Goal: Task Accomplishment & Management: Use online tool/utility

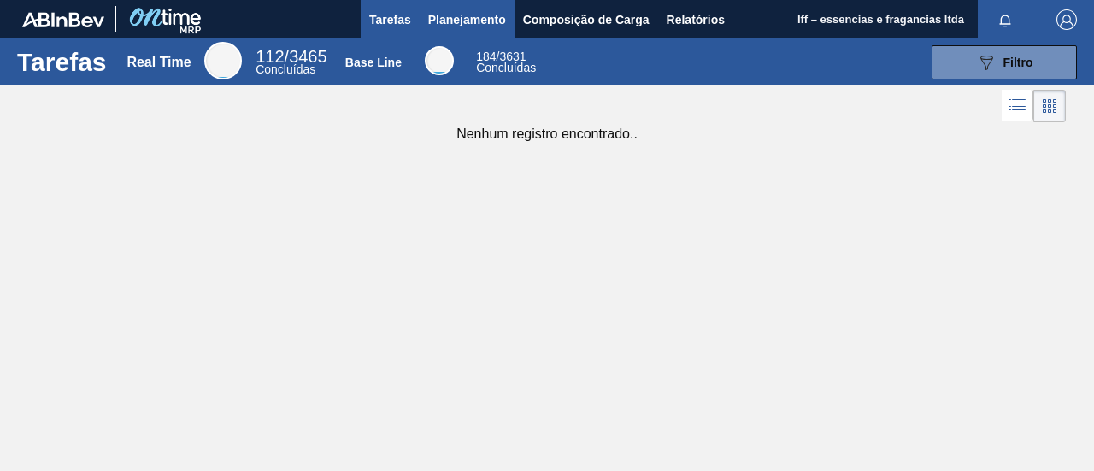
click at [457, 11] on span "Planejamento" at bounding box center [467, 19] width 78 height 21
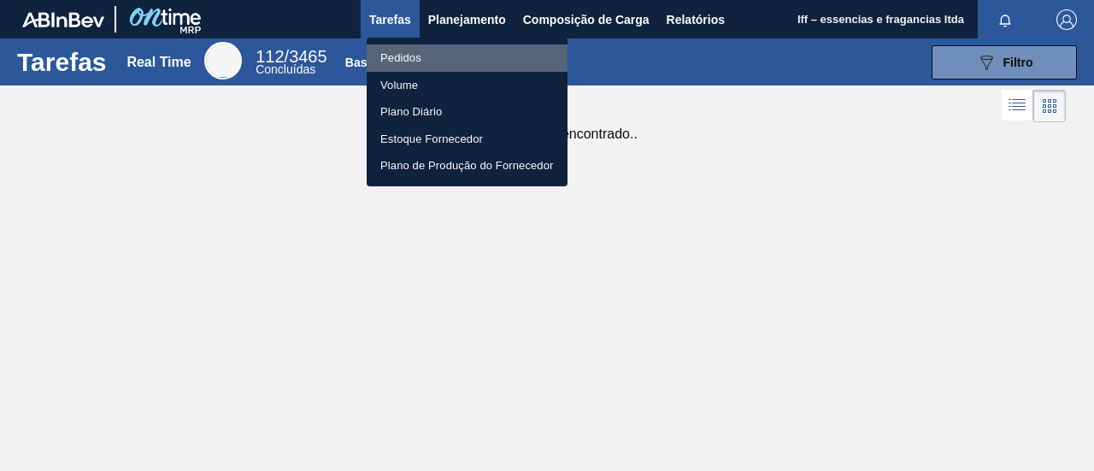
click at [403, 56] on li "Pedidos" at bounding box center [467, 57] width 201 height 27
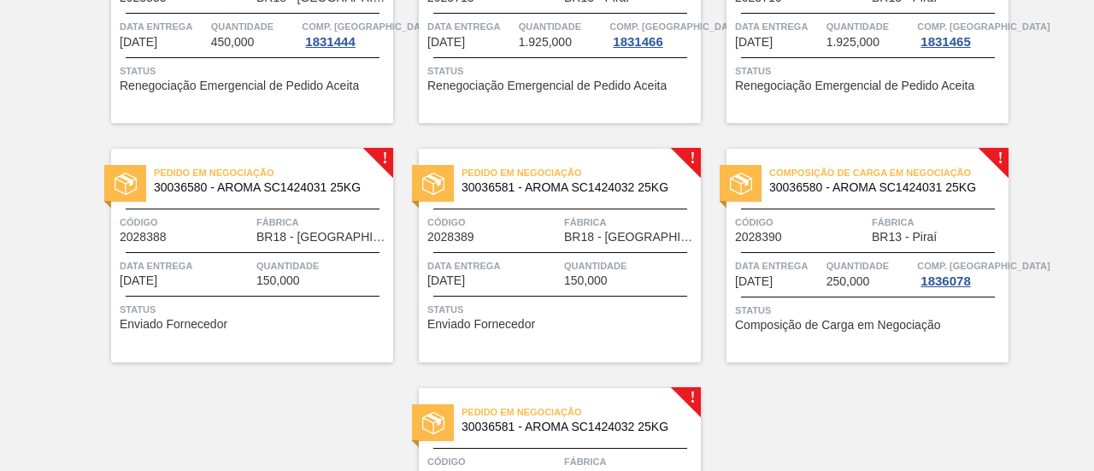
scroll to position [504, 0]
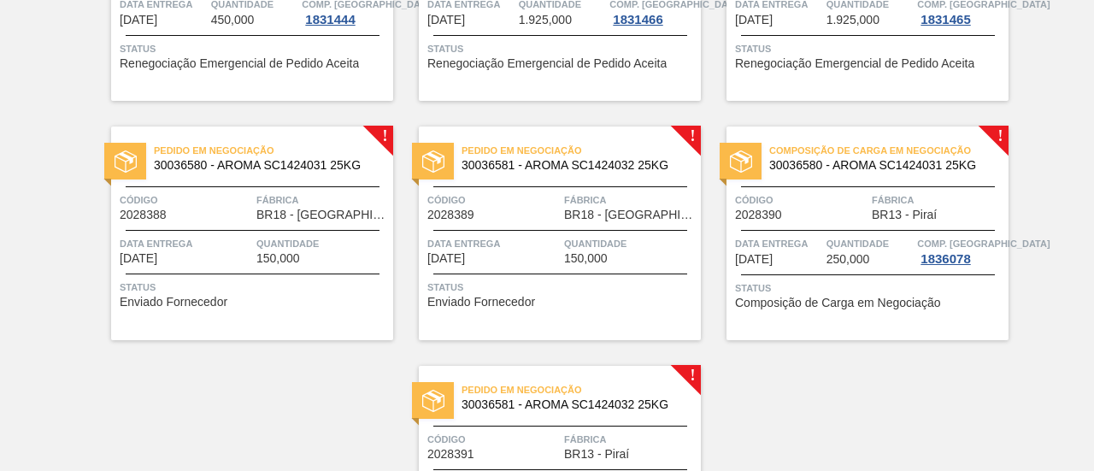
click at [272, 262] on span "150,000" at bounding box center [279, 258] width 44 height 13
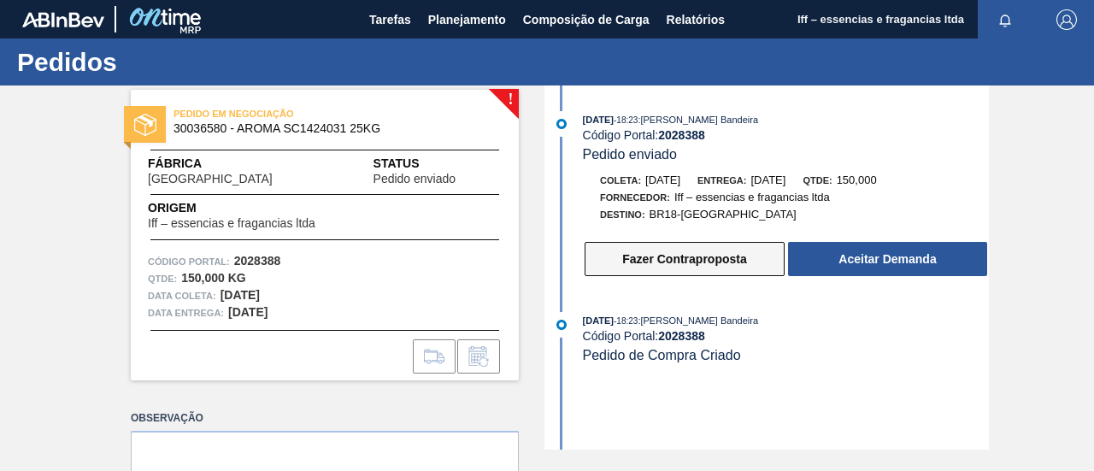
click at [681, 263] on button "Fazer Contraproposta" at bounding box center [685, 259] width 200 height 34
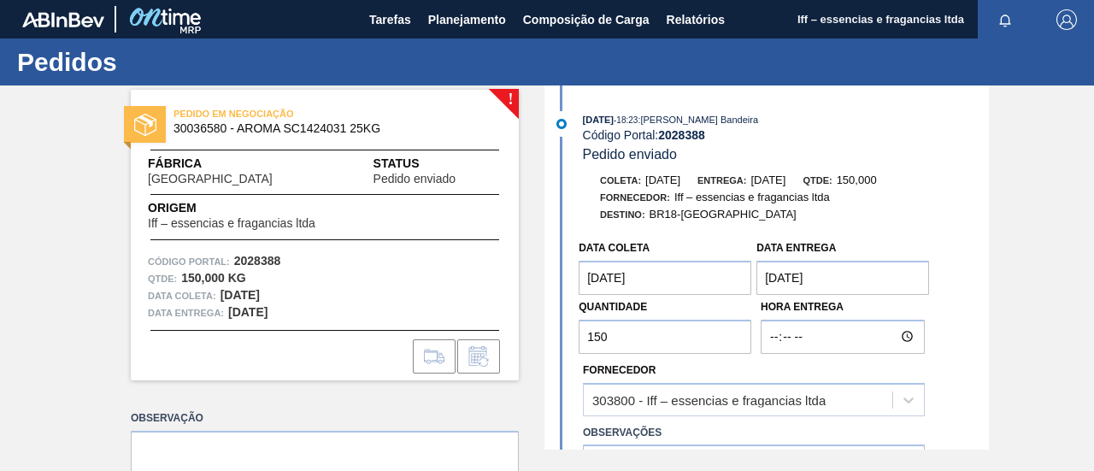
click at [695, 280] on coleta "[DATE]" at bounding box center [665, 278] width 173 height 34
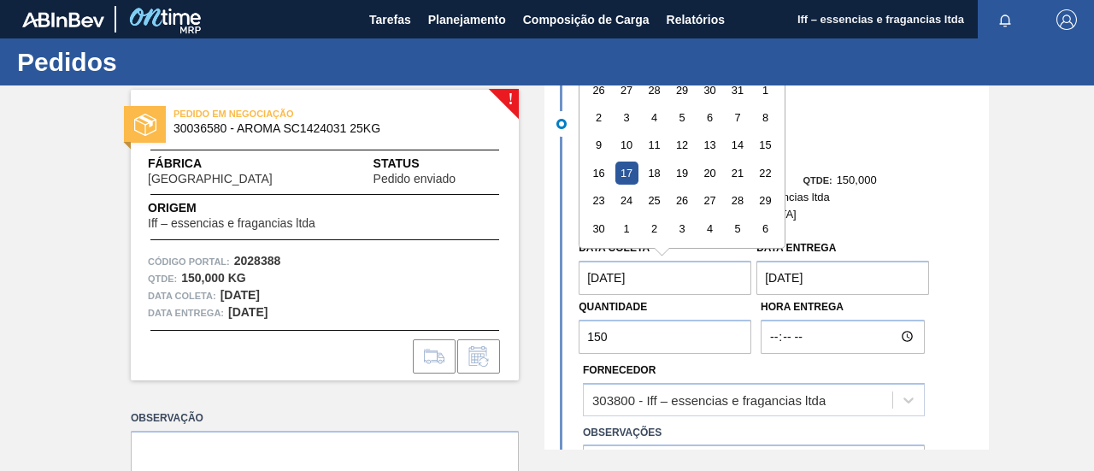
click at [629, 168] on div "17" at bounding box center [627, 173] width 23 height 23
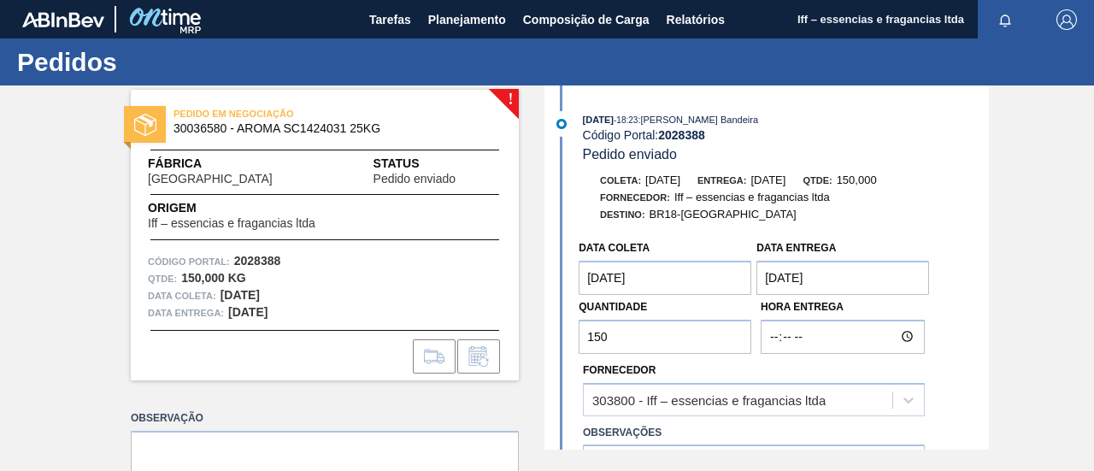
drag, startPoint x: 624, startPoint y: 323, endPoint x: 506, endPoint y: 333, distance: 118.4
click at [506, 333] on div "! PEDIDO EM NEGOCIAÇÃO 30036580 - AROMA SC1424031 25KG Fábrica [GEOGRAPHIC_DATA…" at bounding box center [547, 268] width 1094 height 364
type input "2"
click at [636, 339] on input "text" at bounding box center [665, 337] width 173 height 34
click at [457, 26] on span "Planejamento" at bounding box center [467, 19] width 78 height 21
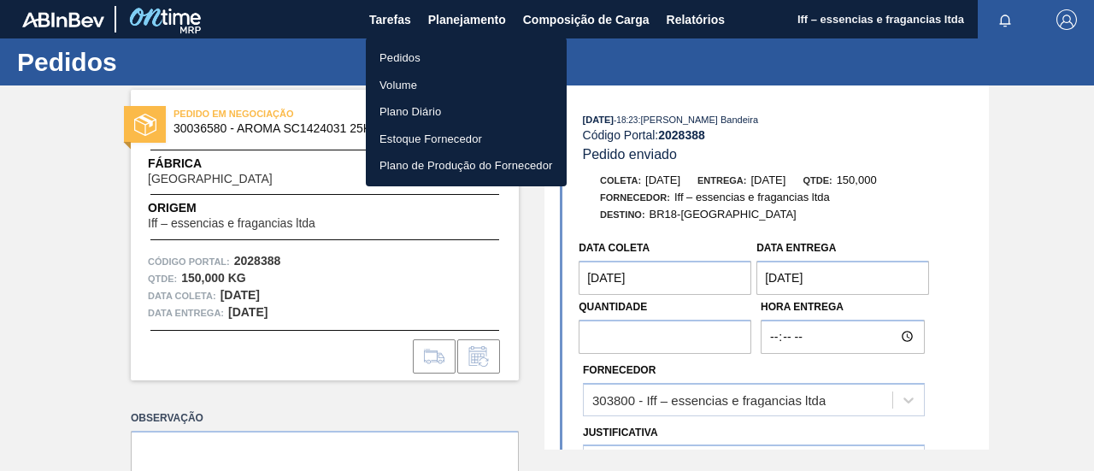
click at [412, 57] on li "Pedidos" at bounding box center [466, 57] width 201 height 27
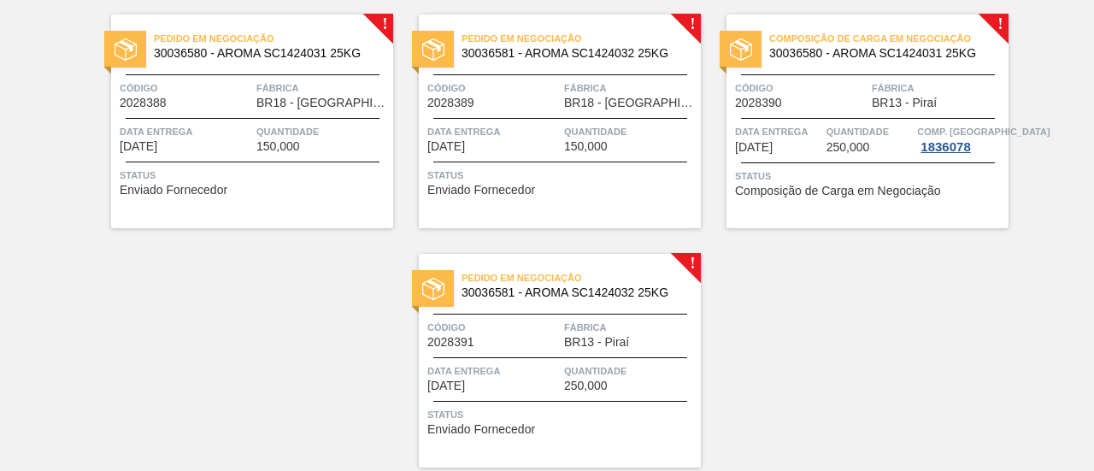
scroll to position [590, 0]
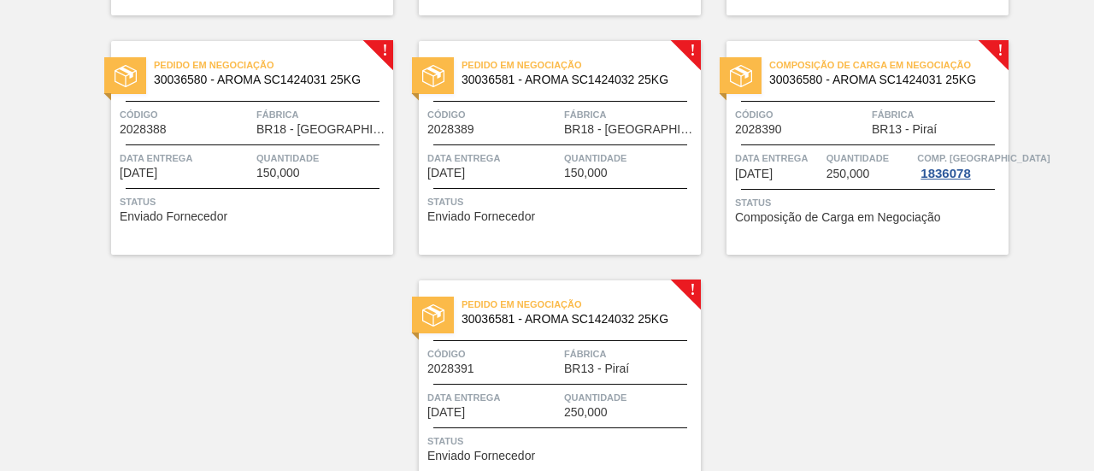
click at [284, 171] on span "150,000" at bounding box center [279, 173] width 44 height 13
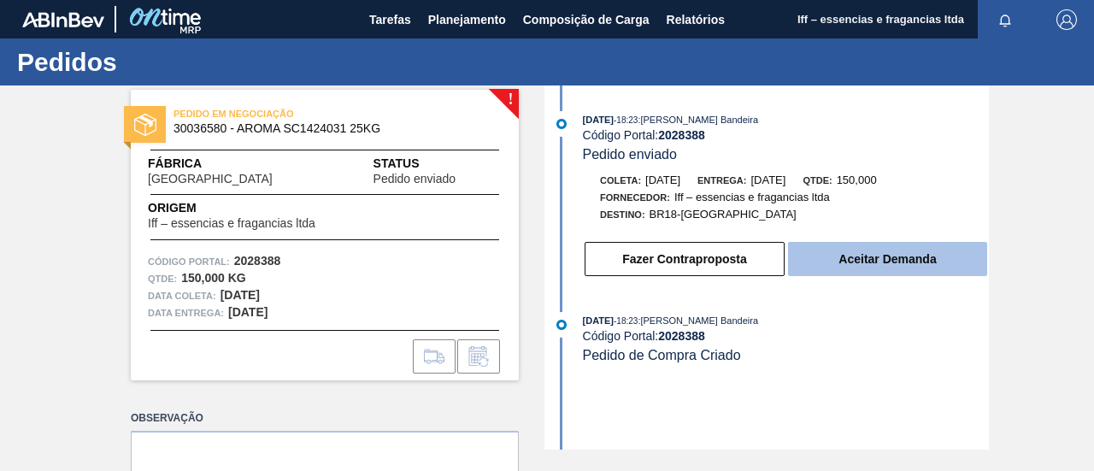
click at [882, 265] on button "Aceitar Demanda" at bounding box center [887, 259] width 199 height 34
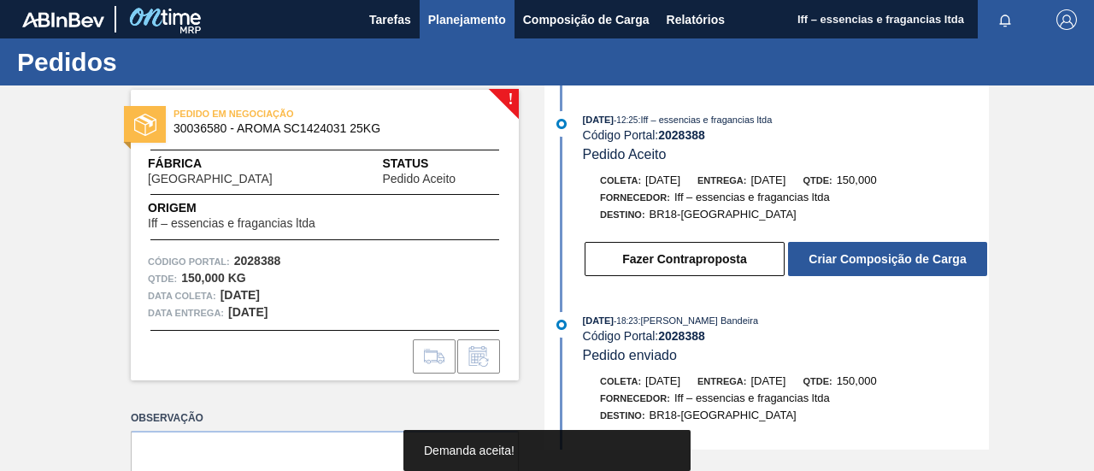
click at [466, 21] on span "Planejamento" at bounding box center [467, 19] width 78 height 21
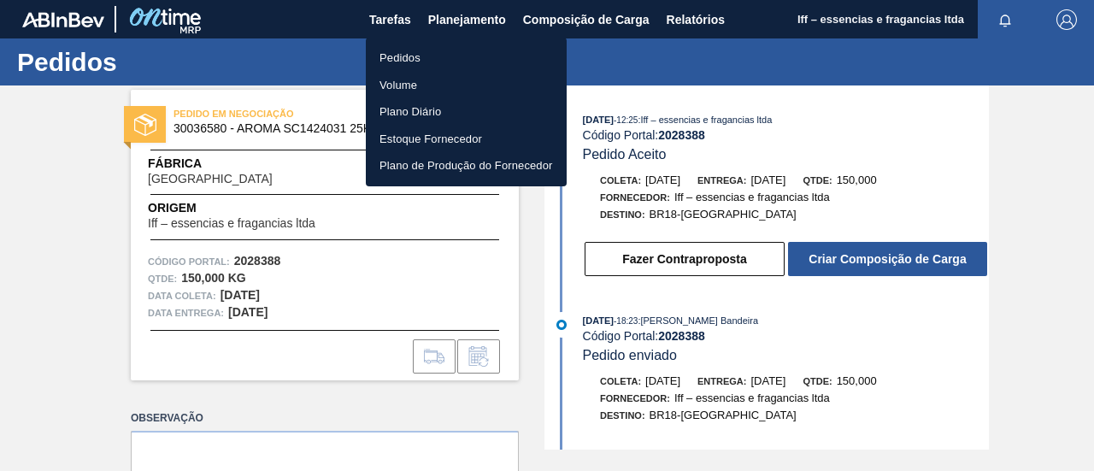
click at [428, 58] on li "Pedidos" at bounding box center [466, 57] width 201 height 27
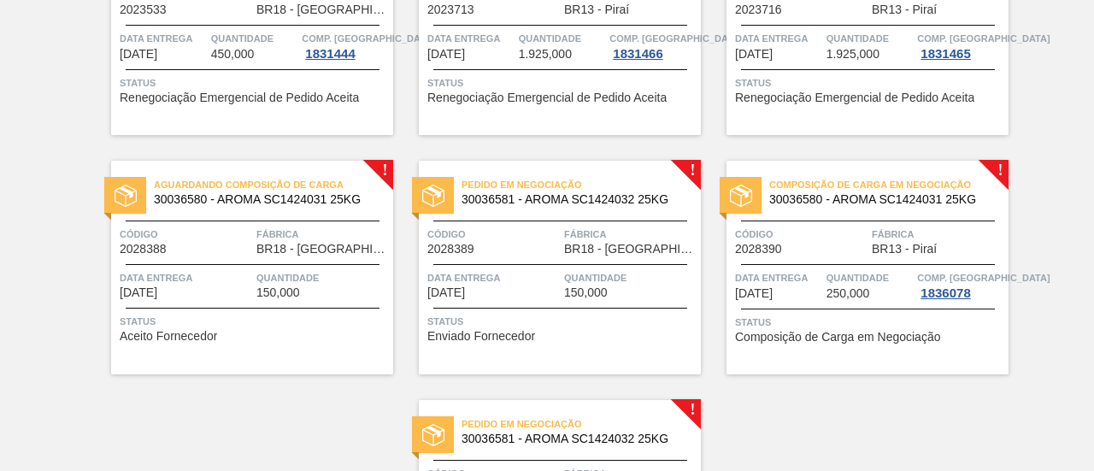
scroll to position [504, 0]
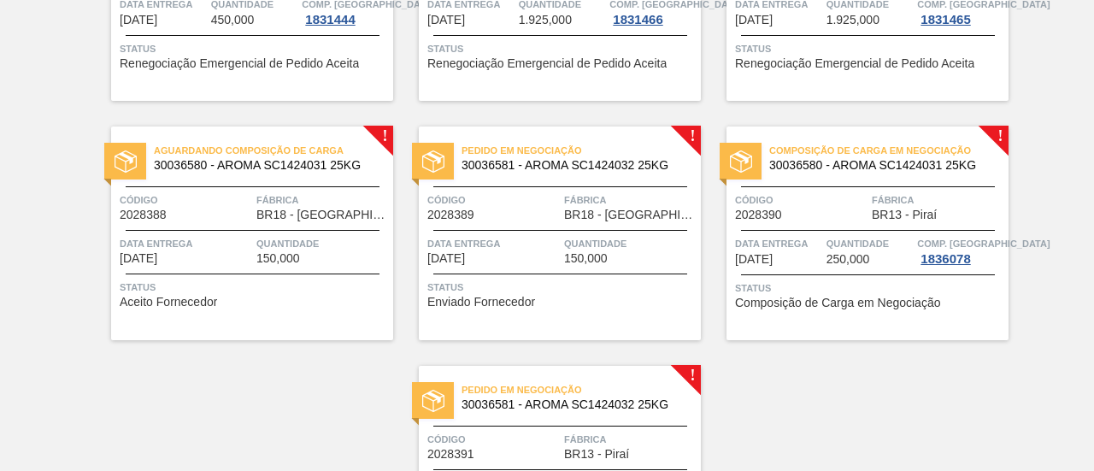
click at [530, 239] on span "Data entrega" at bounding box center [494, 243] width 133 height 17
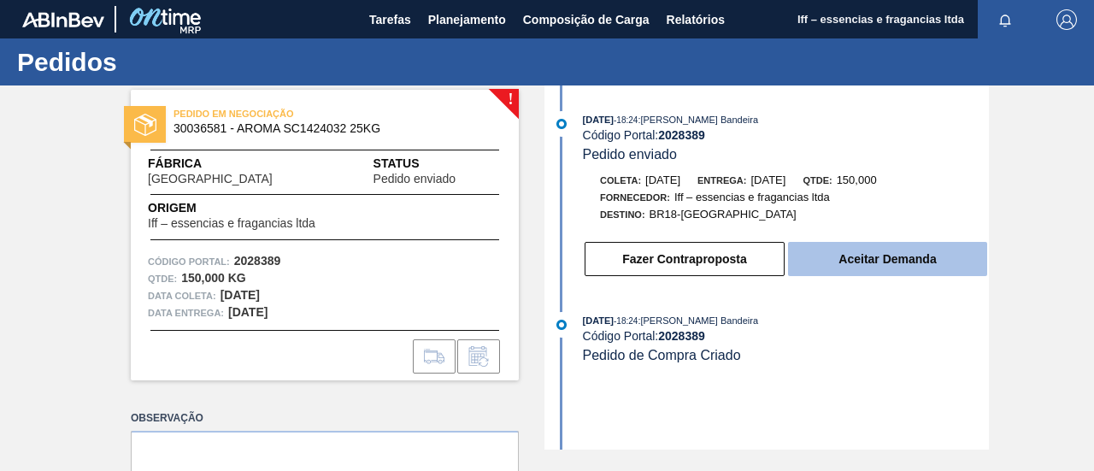
click at [886, 271] on button "Aceitar Demanda" at bounding box center [887, 259] width 199 height 34
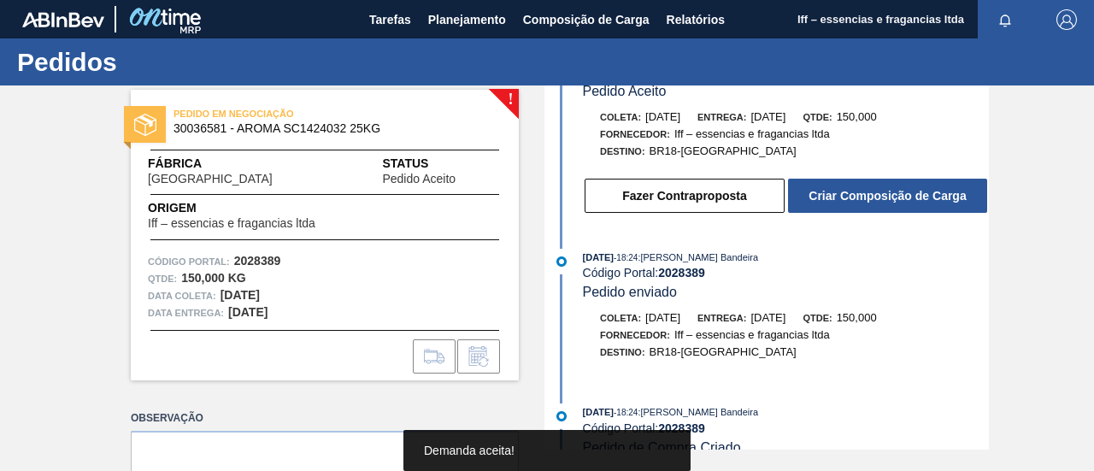
scroll to position [91, 0]
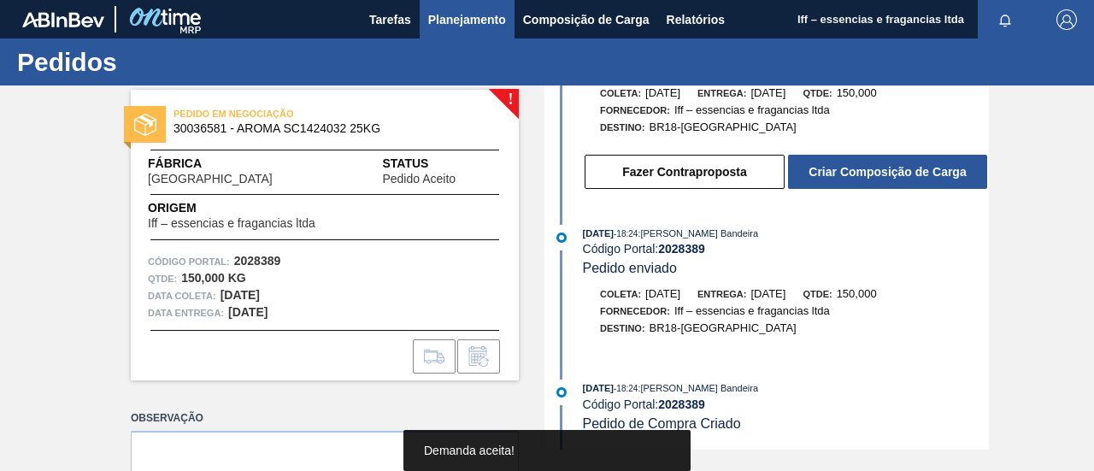
click at [443, 21] on span "Planejamento" at bounding box center [467, 19] width 78 height 21
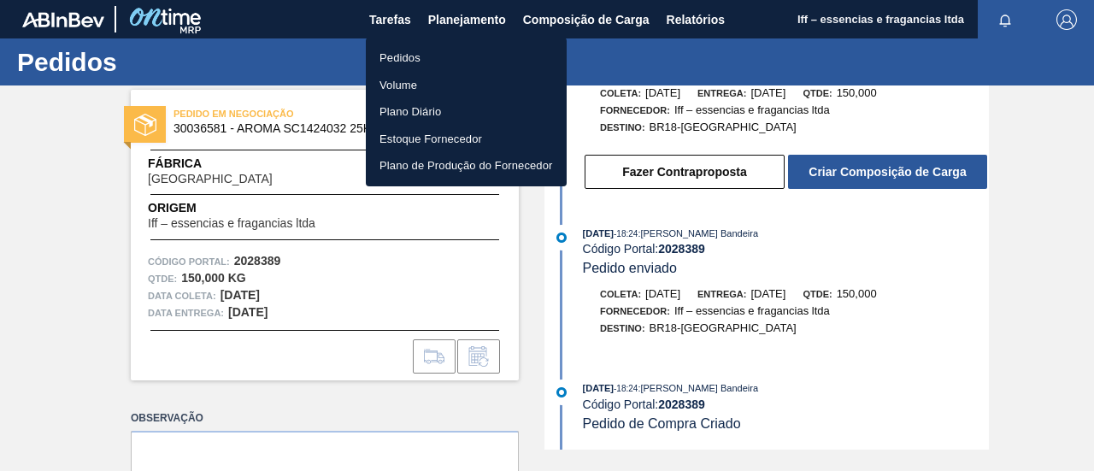
click at [433, 56] on li "Pedidos" at bounding box center [466, 57] width 201 height 27
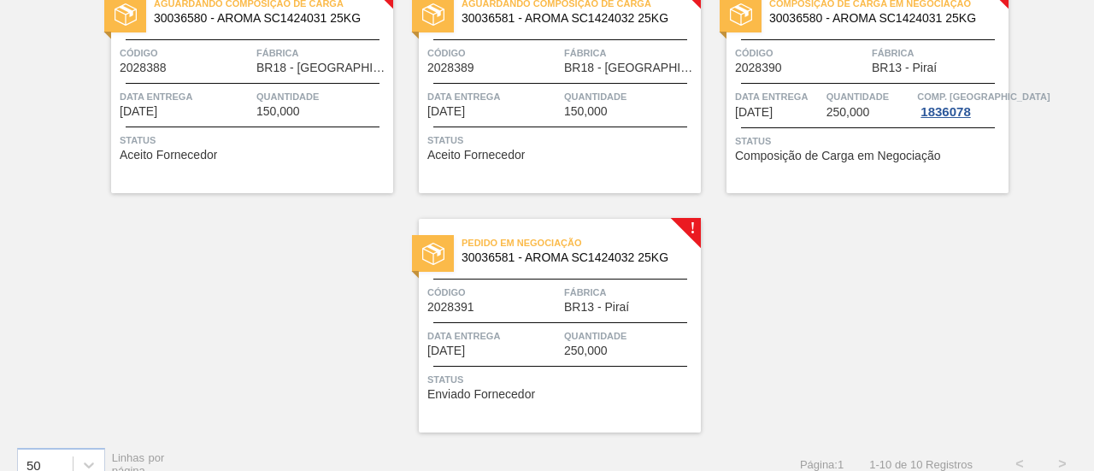
scroll to position [675, 0]
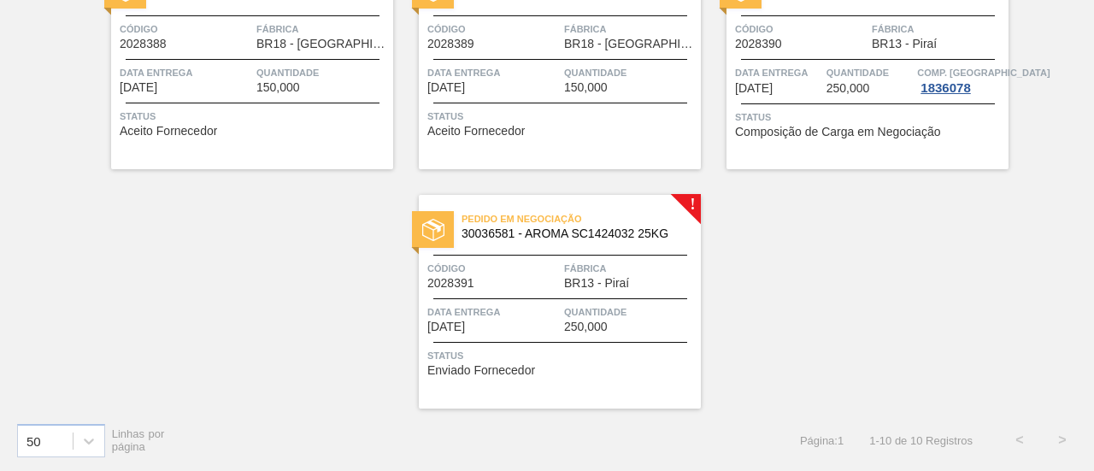
click at [585, 249] on div "Pedido em Negociação 30036581 - AROMA SC1424032 25KG Código 2028391 Fábrica BR1…" at bounding box center [560, 302] width 282 height 214
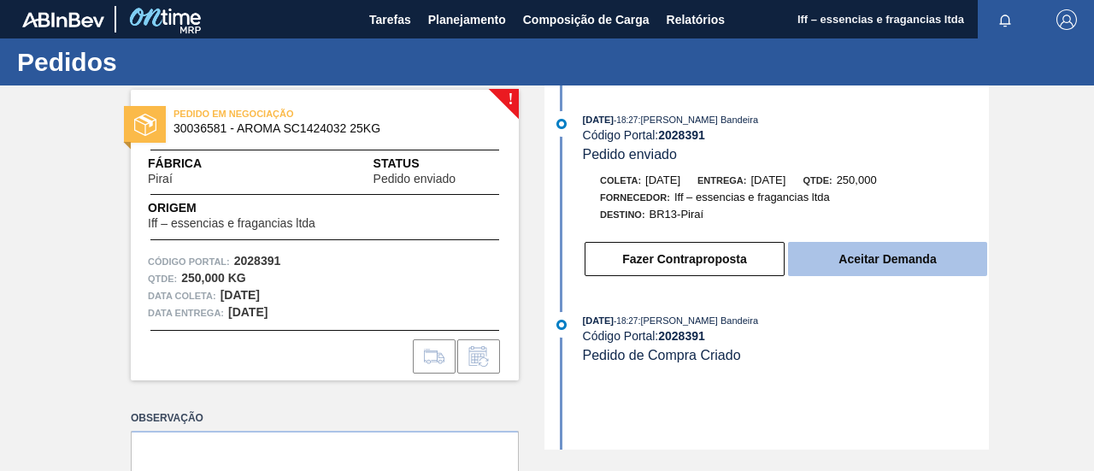
click at [884, 249] on button "Aceitar Demanda" at bounding box center [887, 259] width 199 height 34
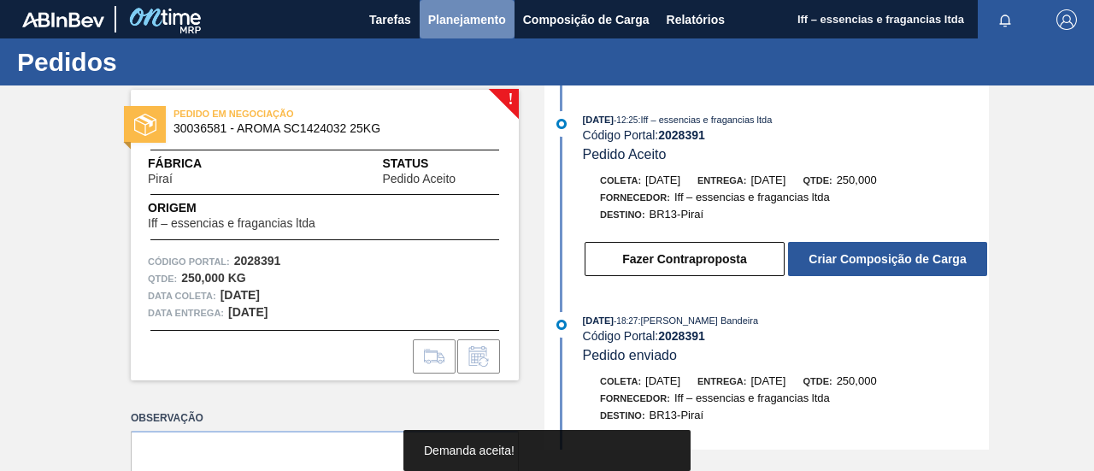
click at [451, 15] on span "Planejamento" at bounding box center [467, 19] width 78 height 21
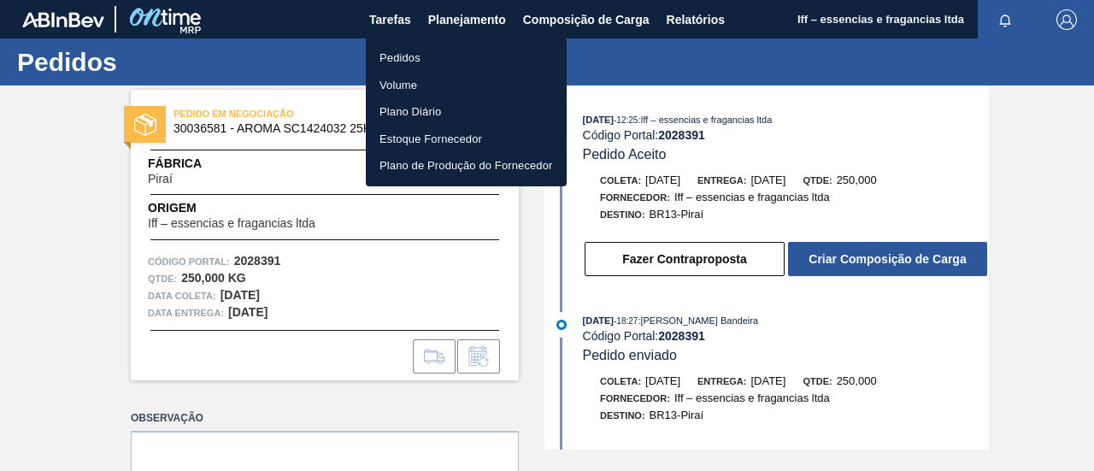
click at [412, 57] on li "Pedidos" at bounding box center [466, 57] width 201 height 27
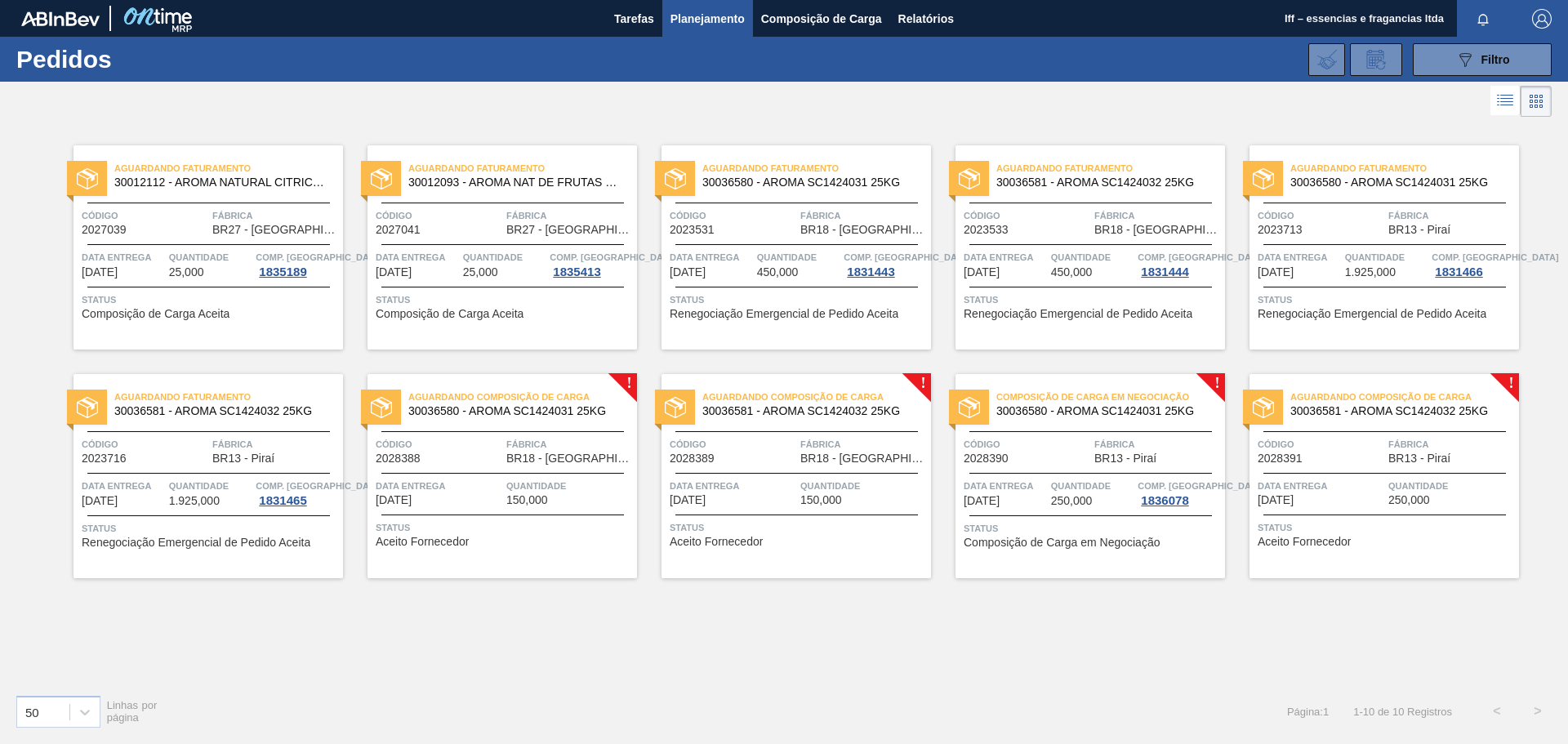
click at [1045, 449] on span "Código" at bounding box center [1027, 444] width 127 height 16
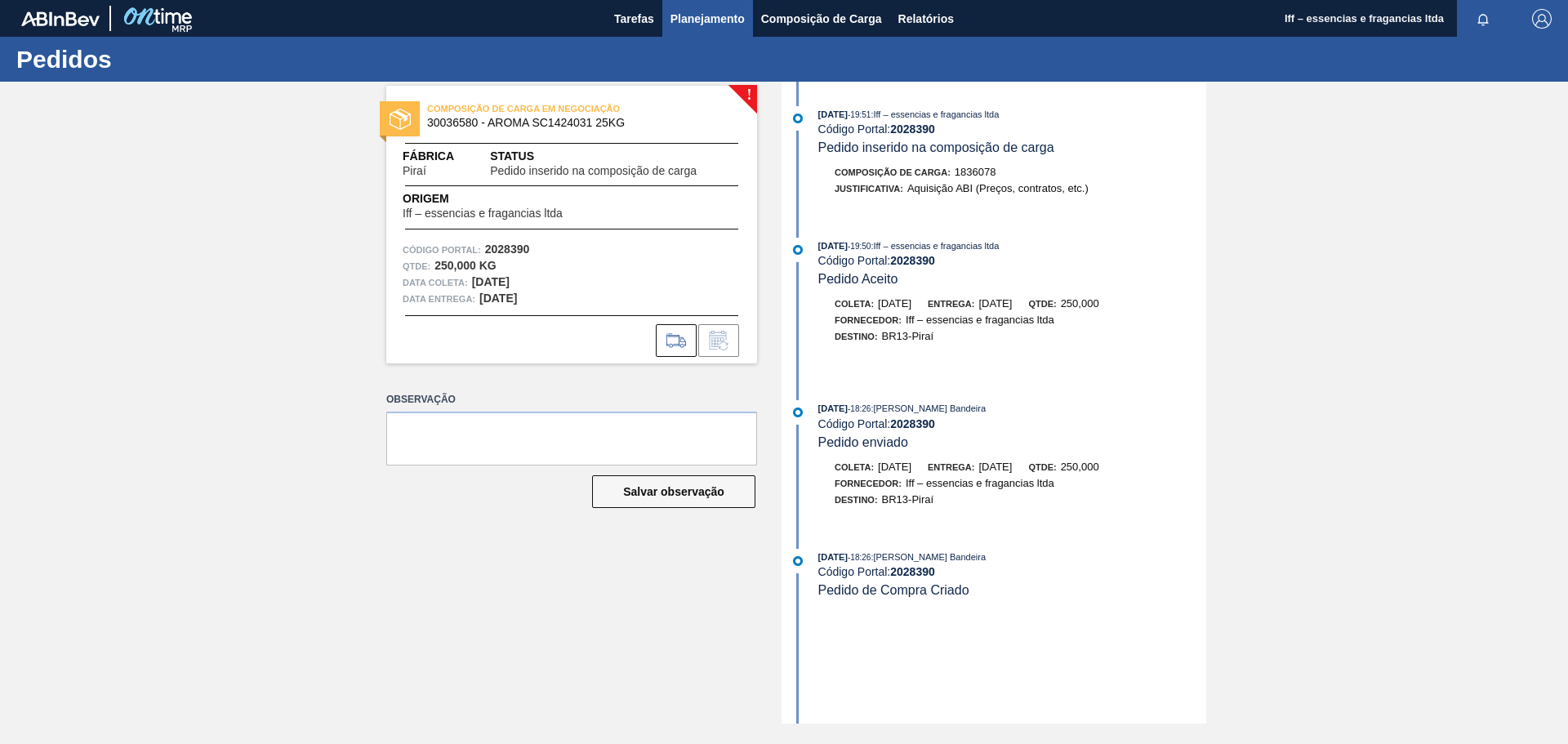
click at [705, 28] on span "Planejamento" at bounding box center [708, 18] width 74 height 20
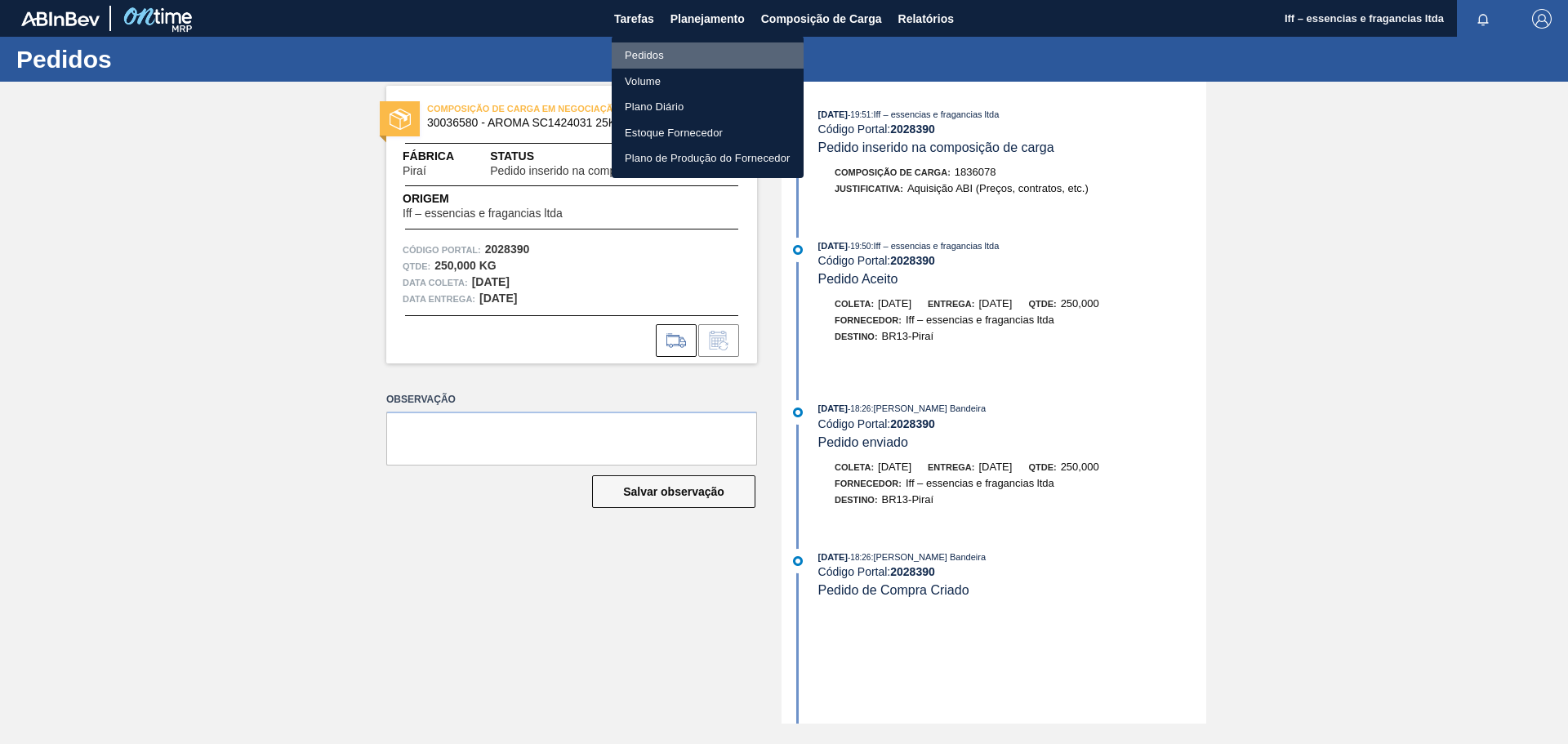
click at [653, 59] on li "Pedidos" at bounding box center [707, 54] width 192 height 26
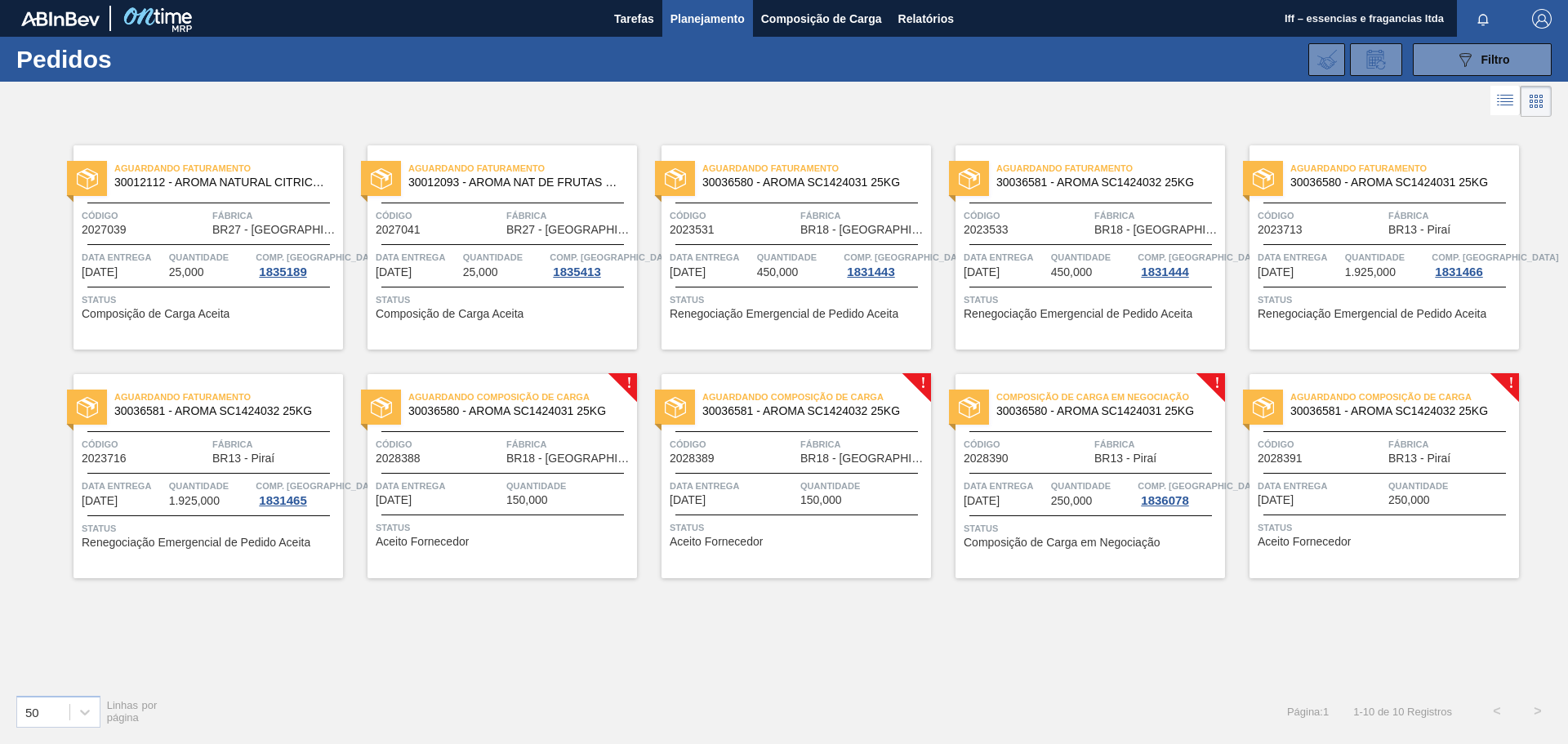
click at [777, 413] on span "30036581 - AROMA SC1424032 25KG" at bounding box center [810, 411] width 216 height 12
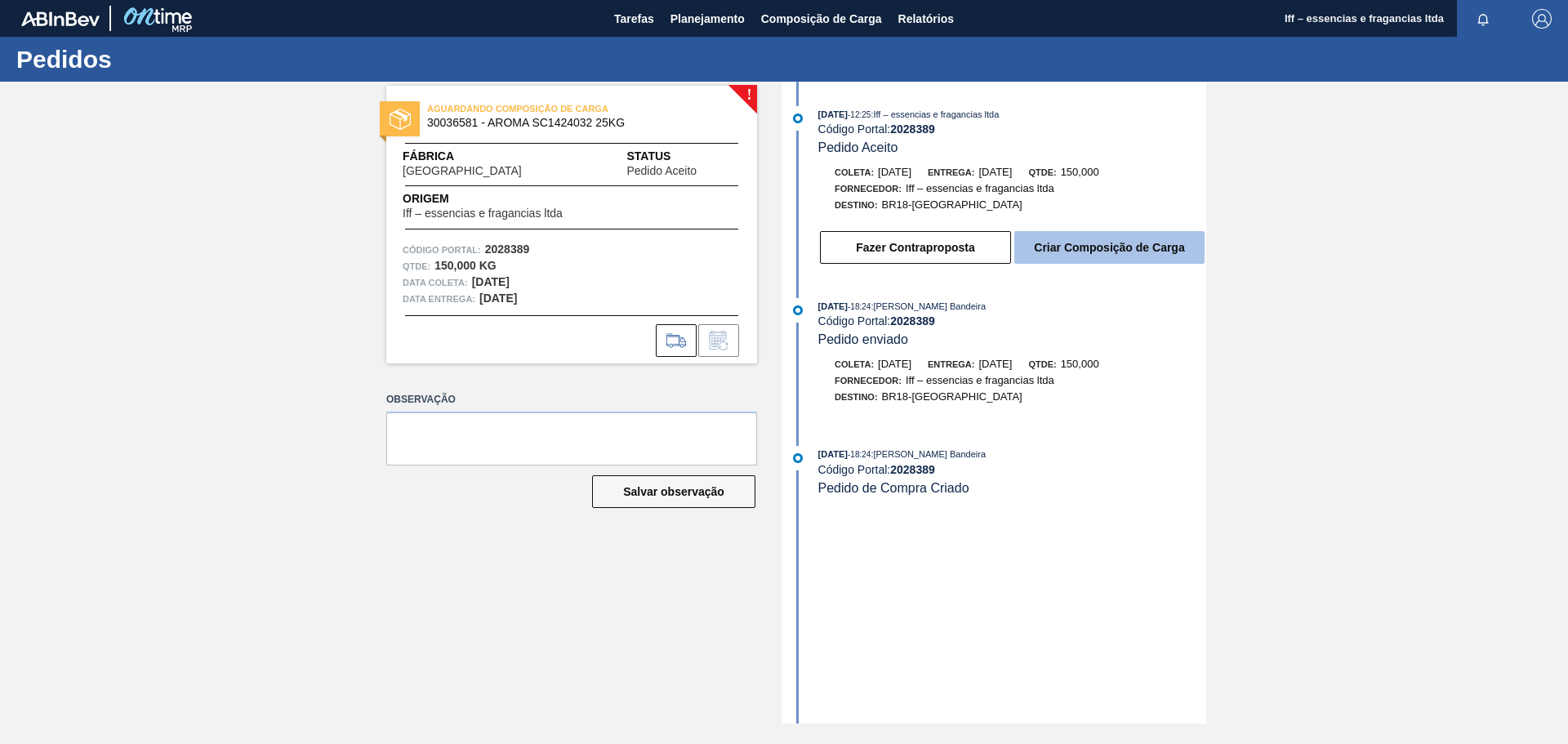
click at [1045, 251] on button "Criar Composição de Carga" at bounding box center [1109, 247] width 190 height 32
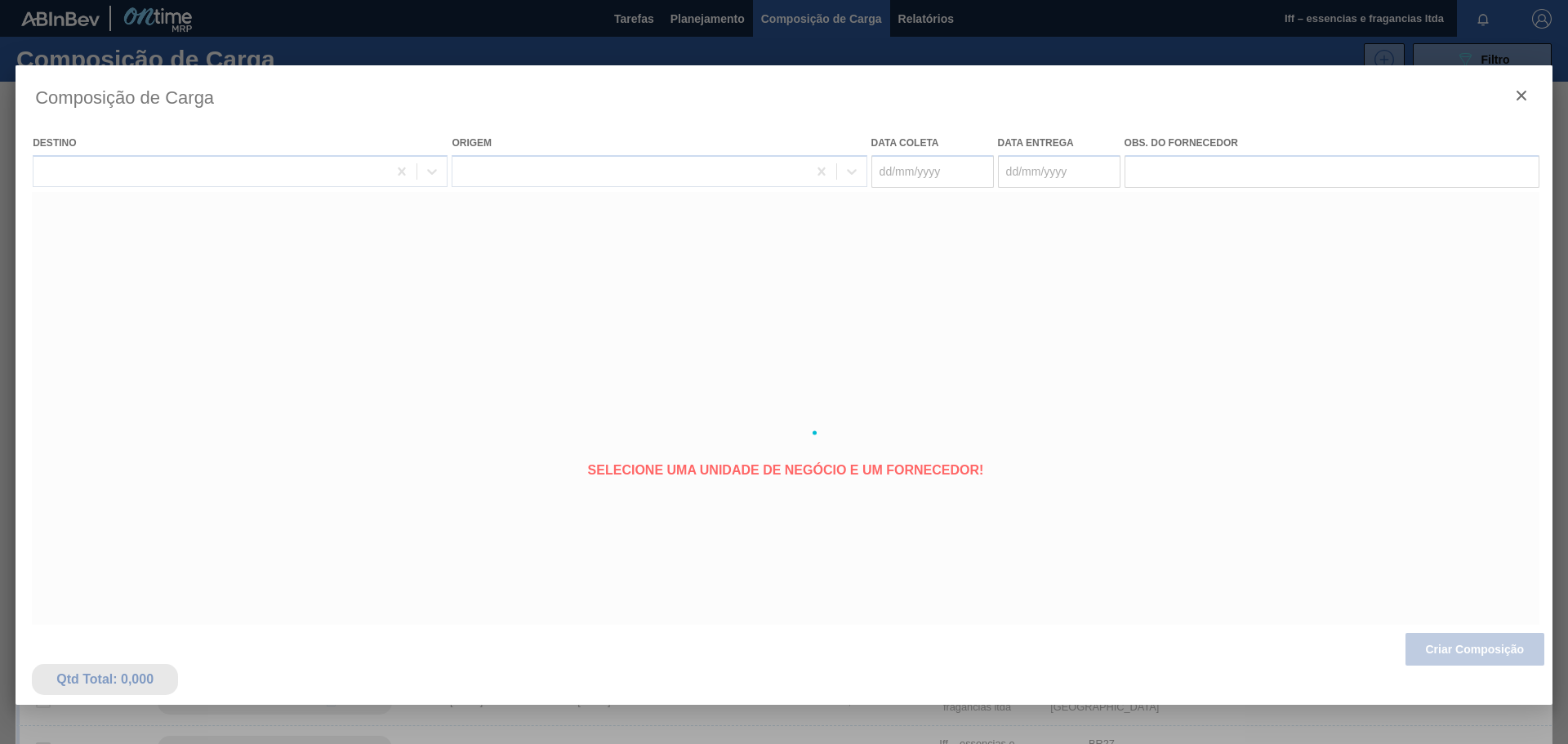
type coleta "[DATE]"
type entrega "[DATE]"
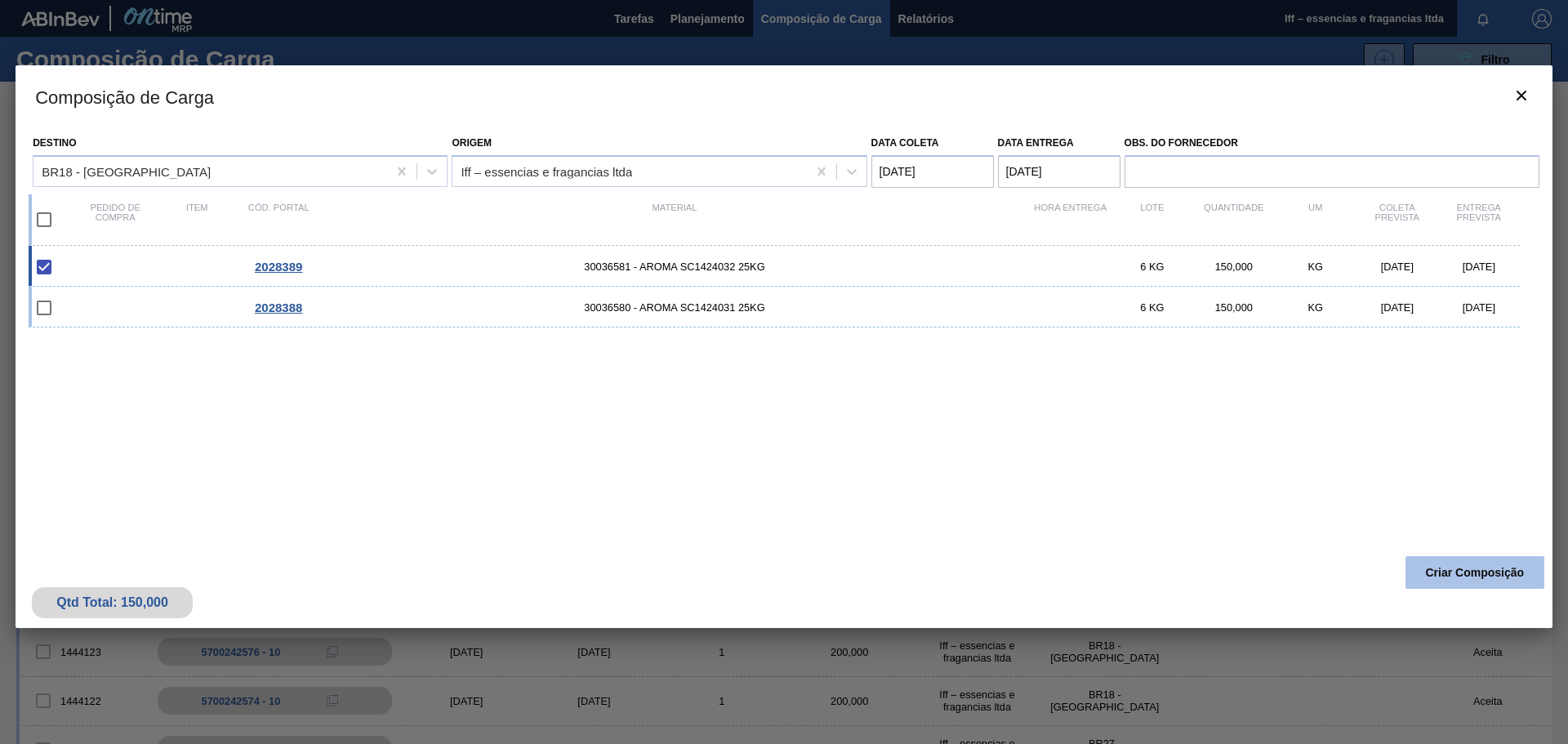
click at [1045, 449] on button "Criar Composição" at bounding box center [1474, 572] width 138 height 32
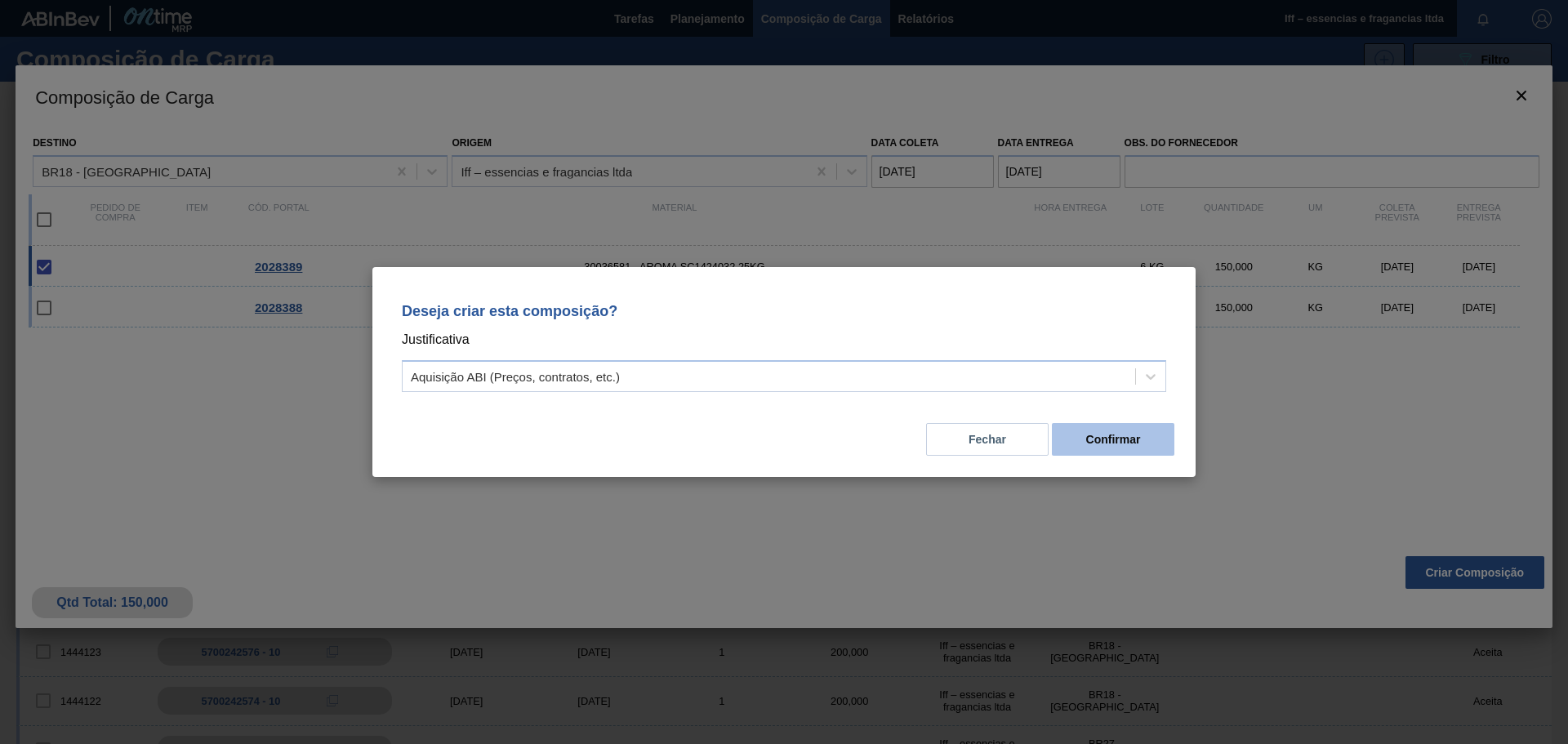
click at [1045, 446] on button "Confirmar" at bounding box center [1112, 439] width 122 height 32
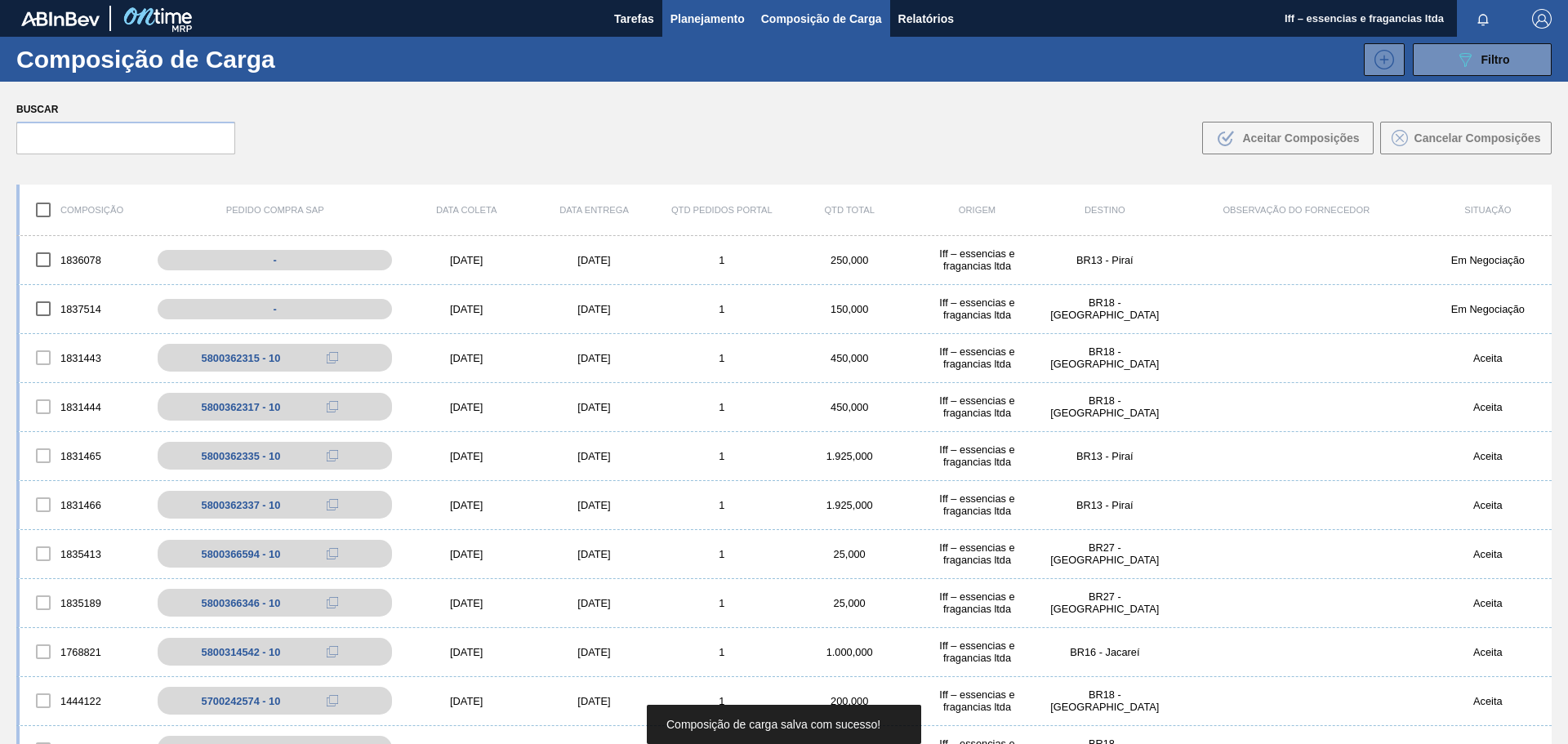
click at [710, 22] on span "Planejamento" at bounding box center [708, 18] width 74 height 20
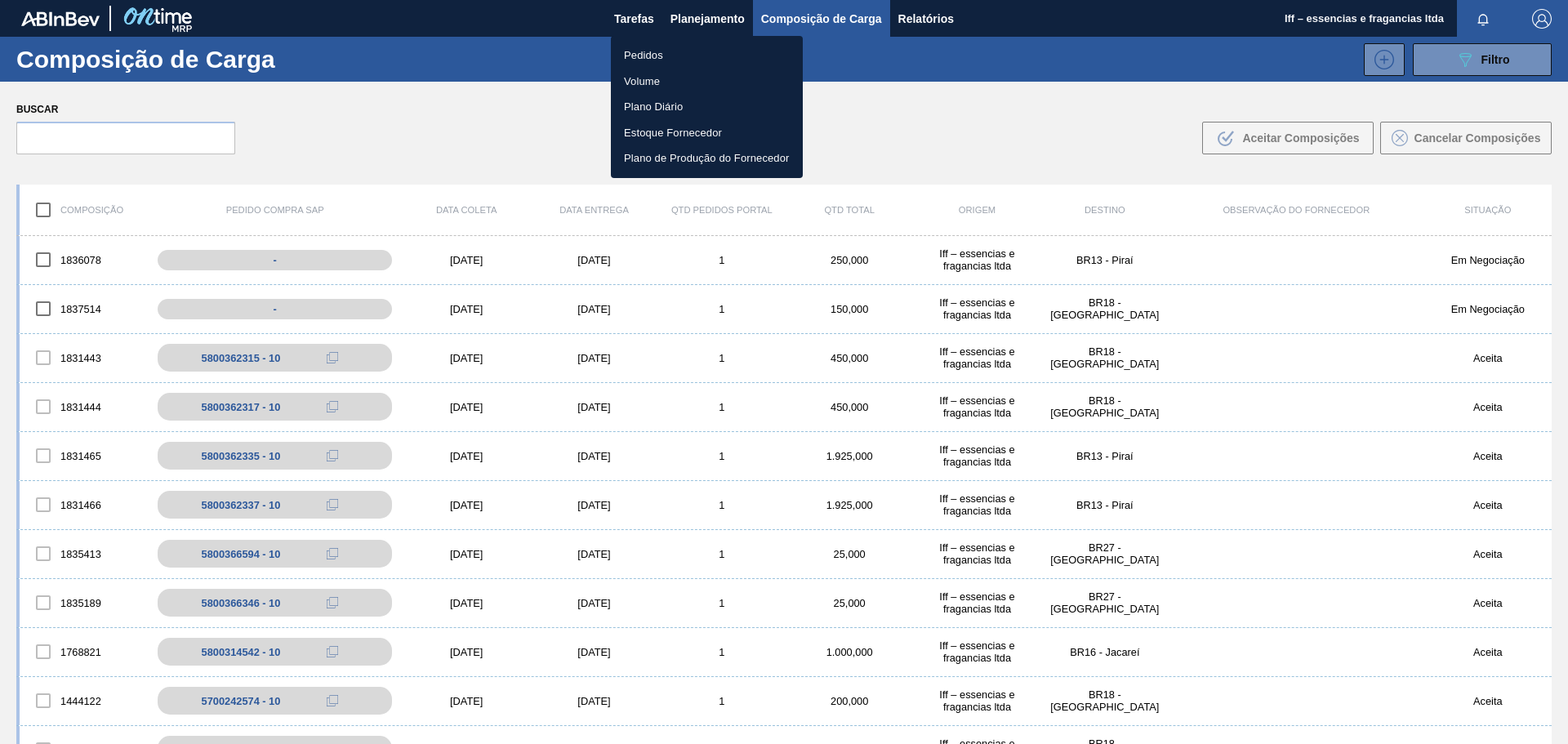
click at [655, 49] on li "Pedidos" at bounding box center [707, 54] width 192 height 26
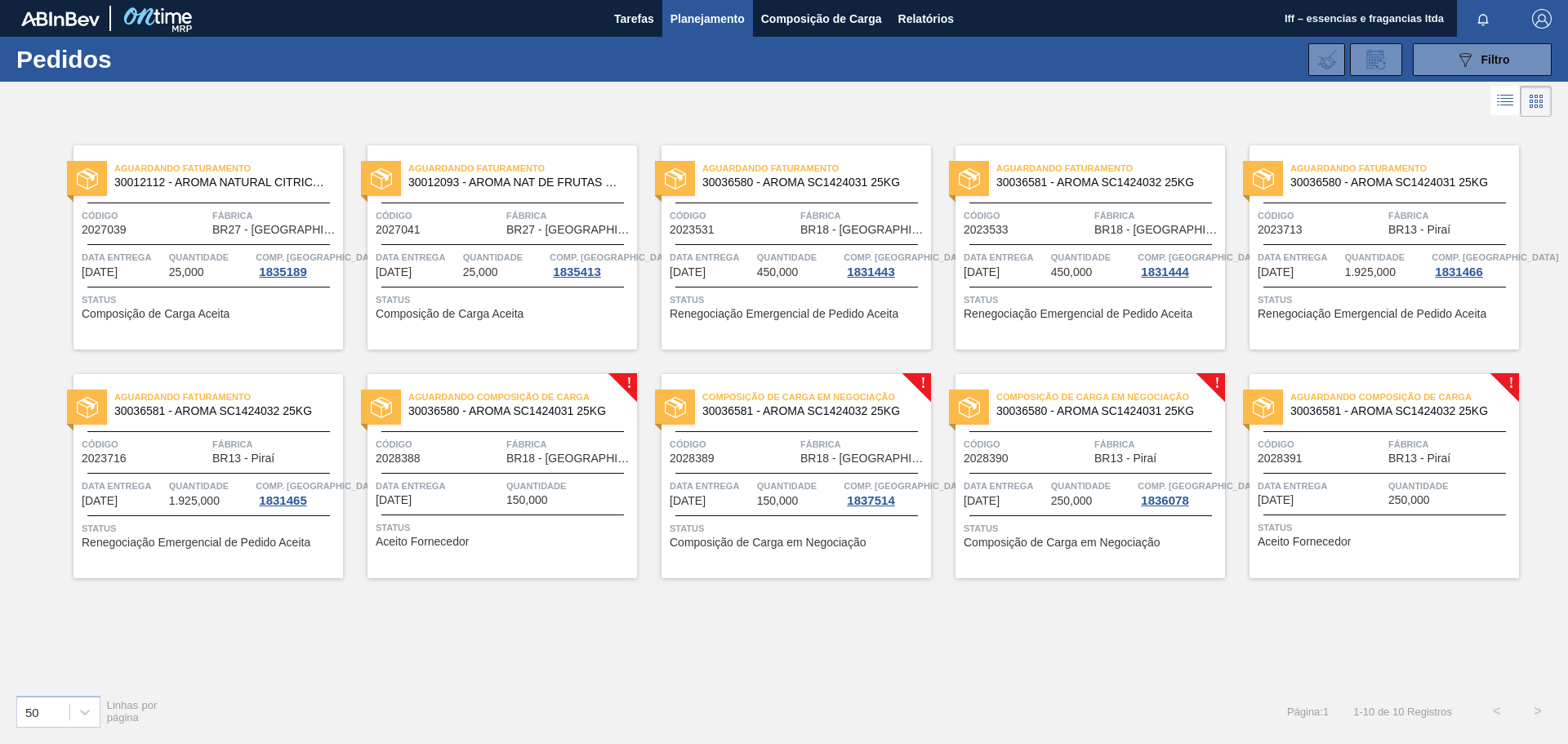
click at [512, 449] on div "Aguardando Composição de Carga 30036580 - AROMA SC1424031 25KG Código 2028388 F…" at bounding box center [502, 477] width 269 height 204
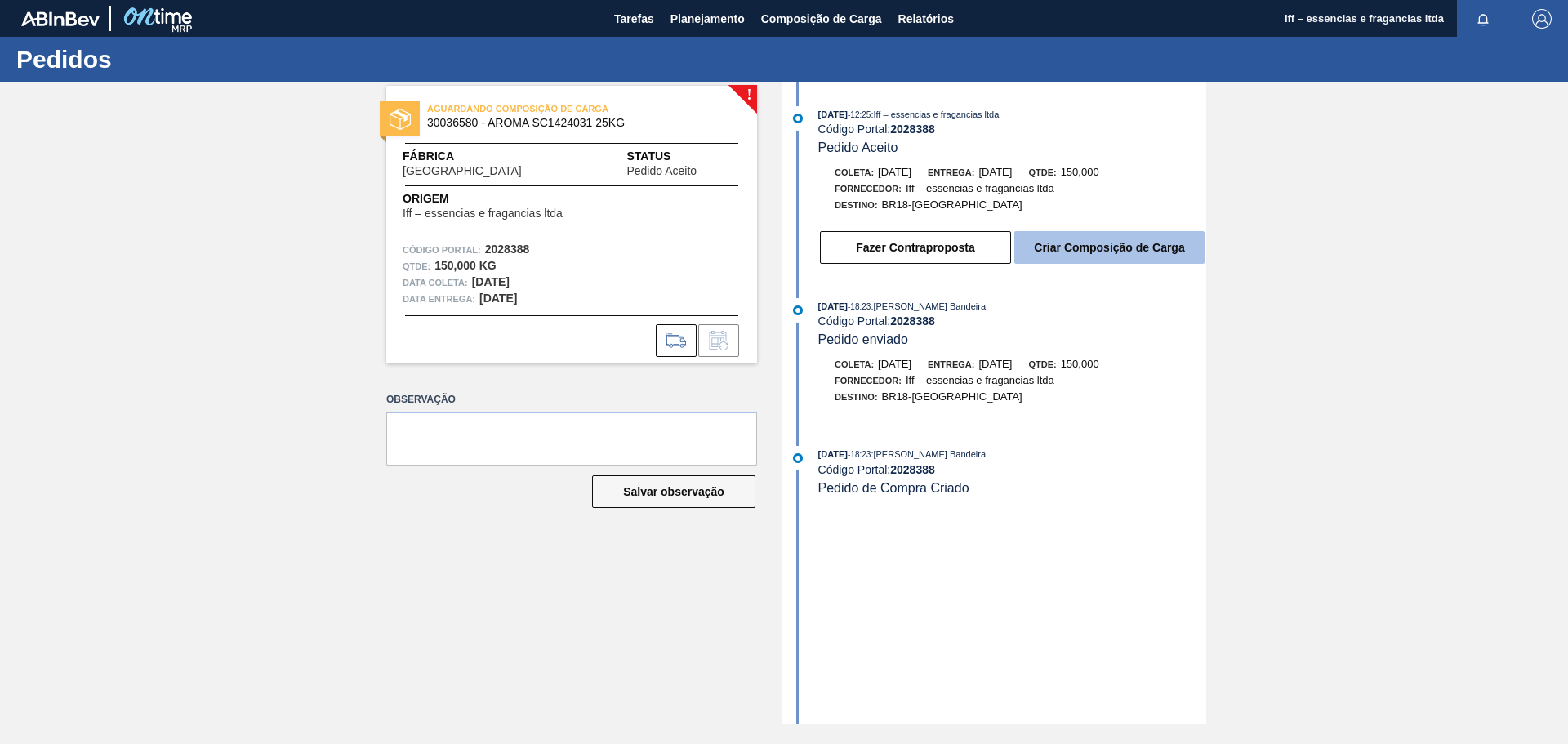
click at [1045, 246] on button "Criar Composição de Carga" at bounding box center [1109, 247] width 190 height 32
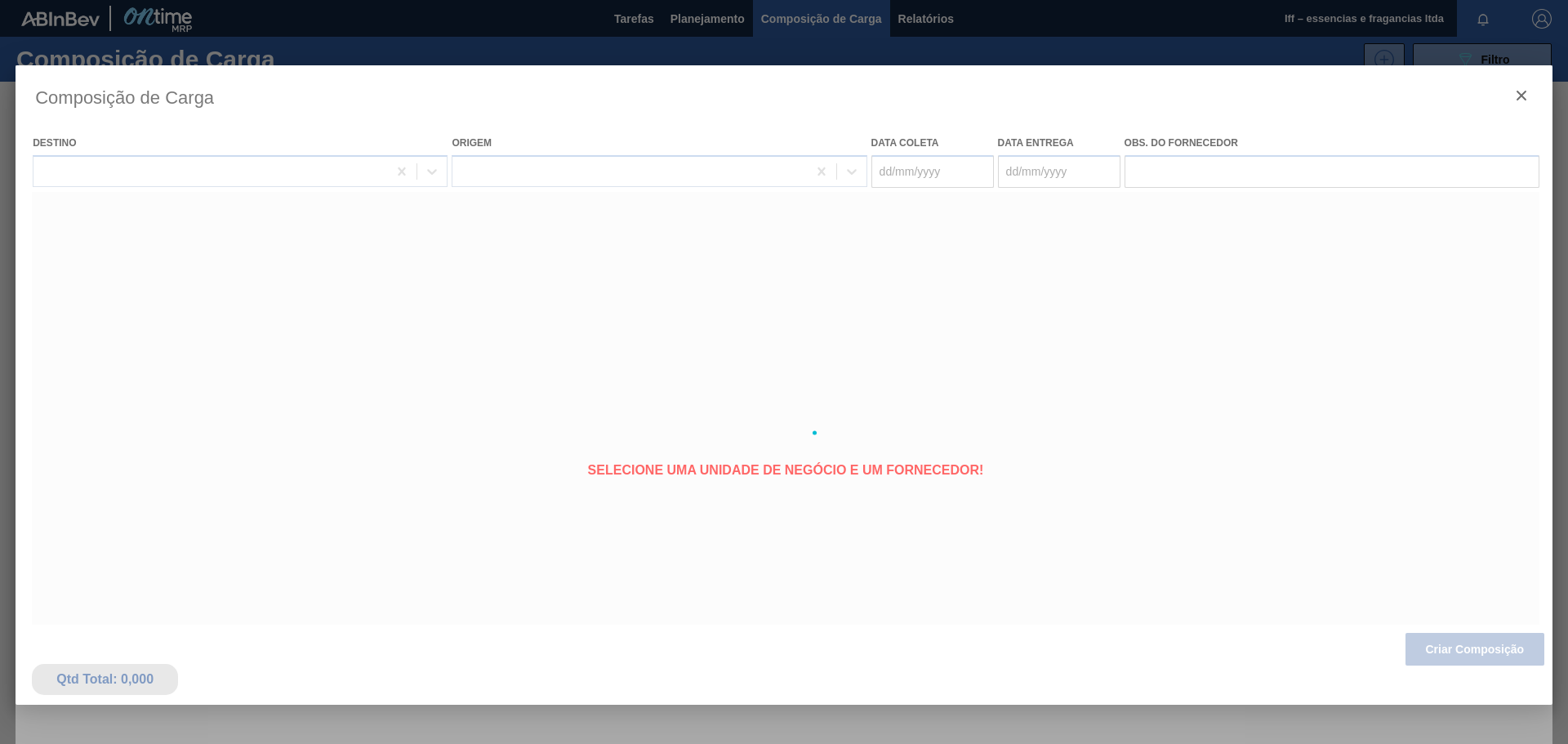
type coleta "[DATE]"
type entrega "[DATE]"
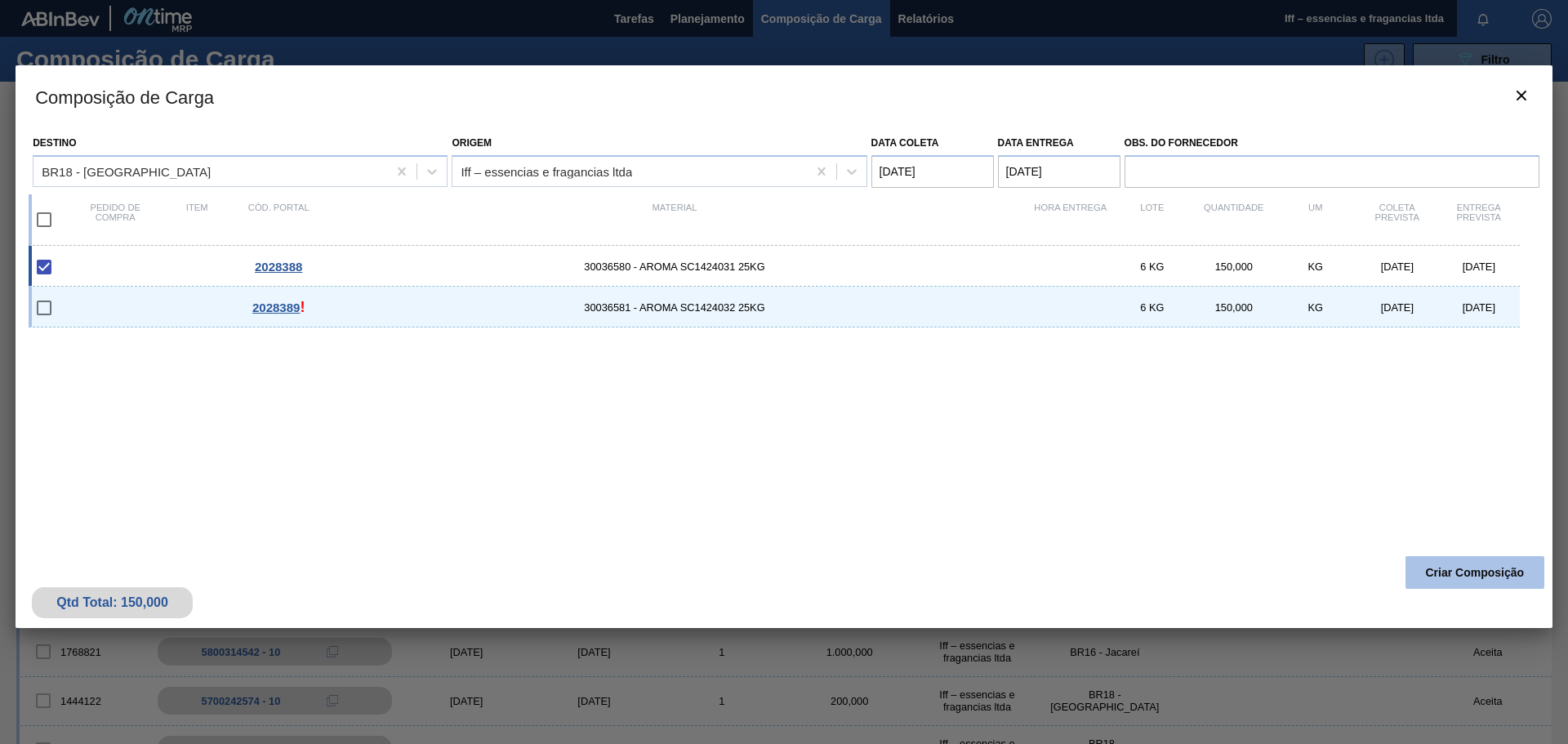
click at [1045, 449] on button "Criar Composição" at bounding box center [1474, 572] width 138 height 32
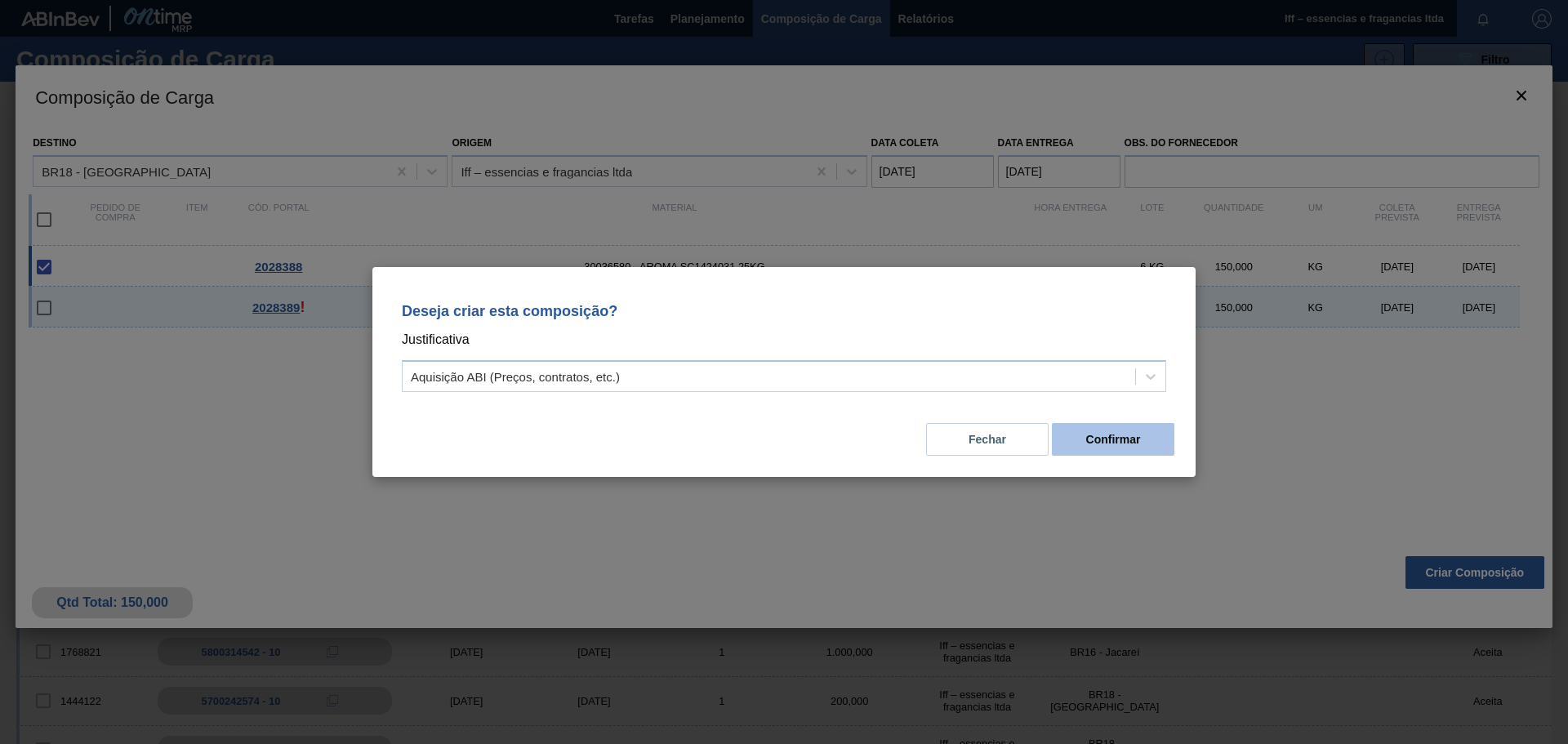
click at [1045, 442] on button "Confirmar" at bounding box center [1112, 439] width 122 height 32
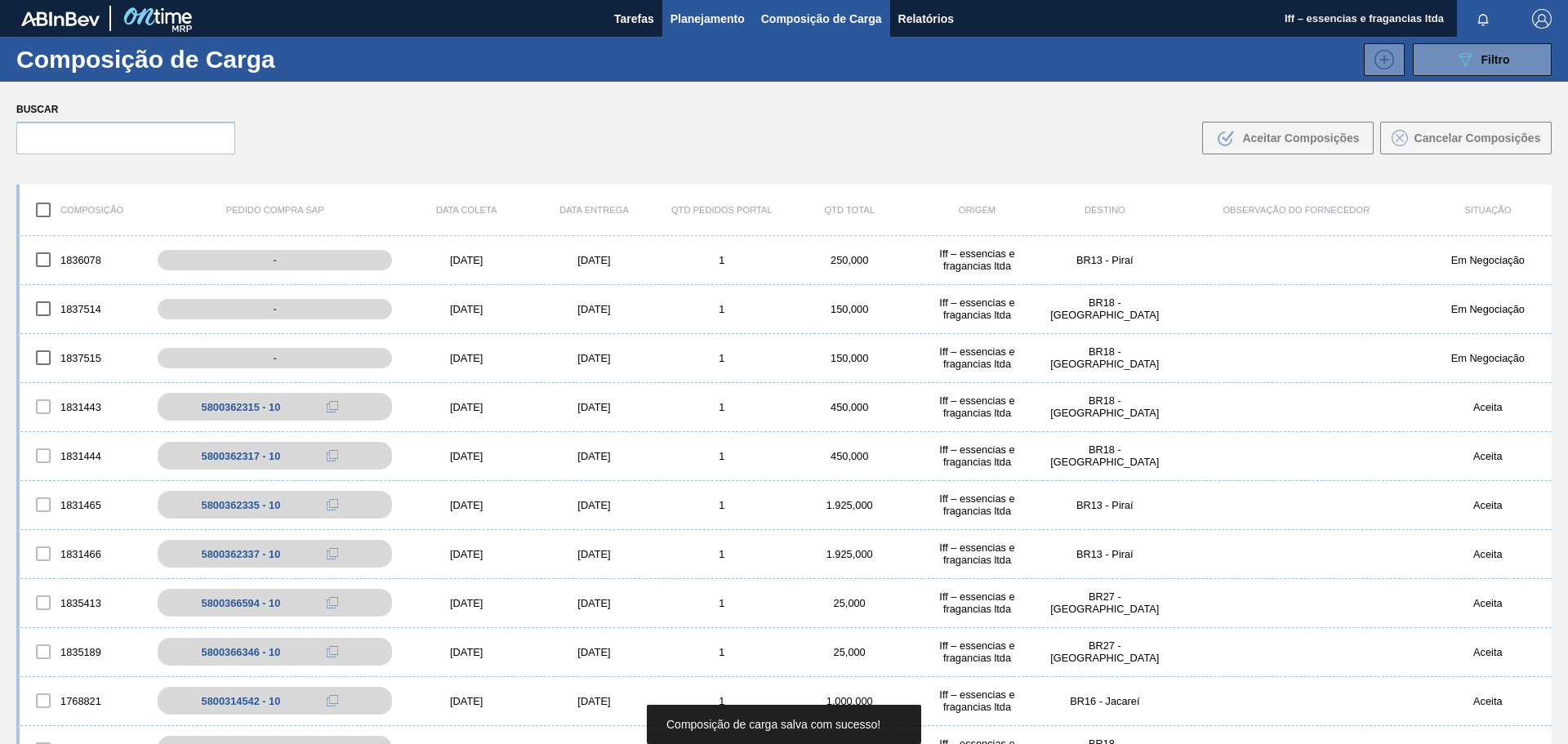
click at [705, 22] on span "Planejamento" at bounding box center [708, 18] width 74 height 20
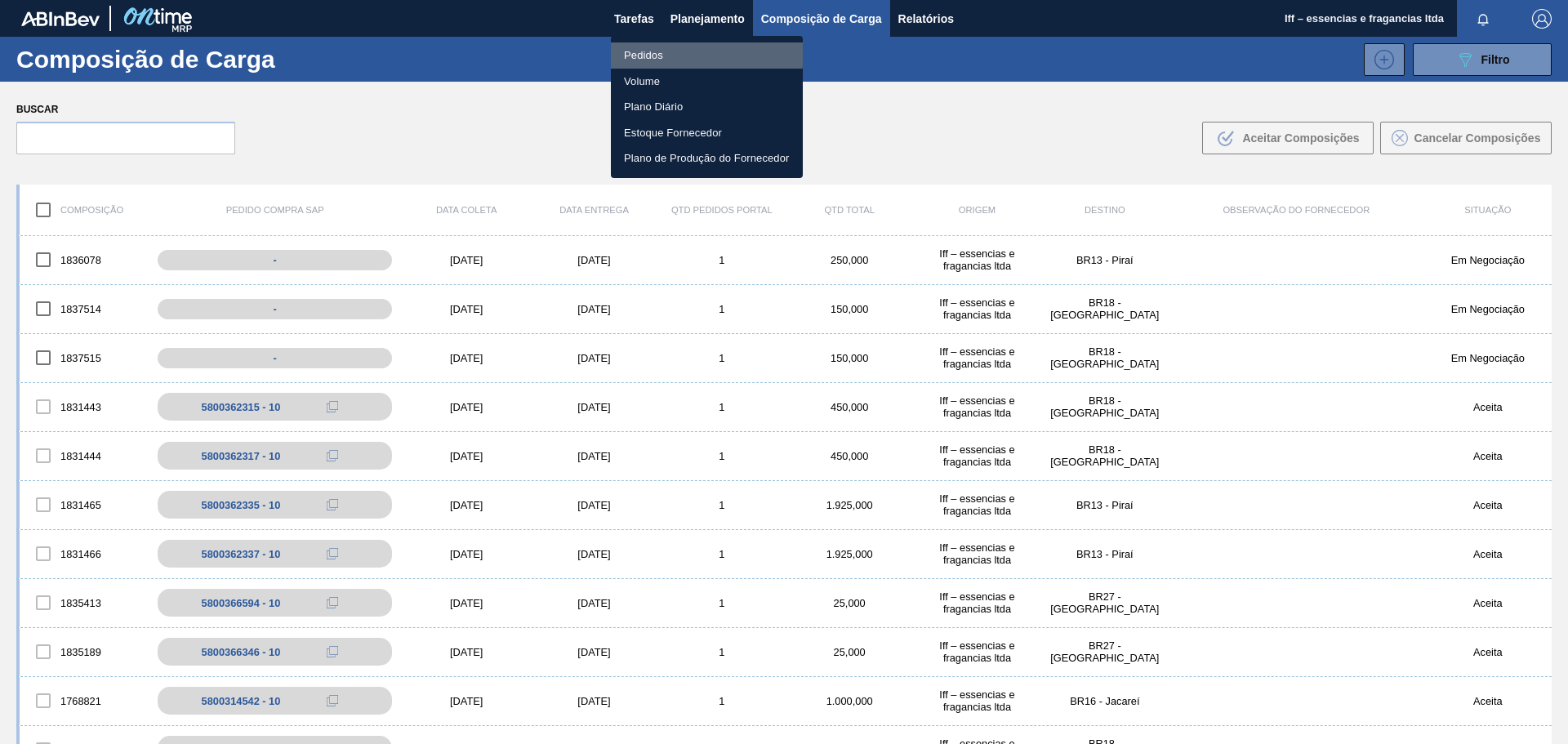
click at [669, 52] on li "Pedidos" at bounding box center [707, 54] width 192 height 26
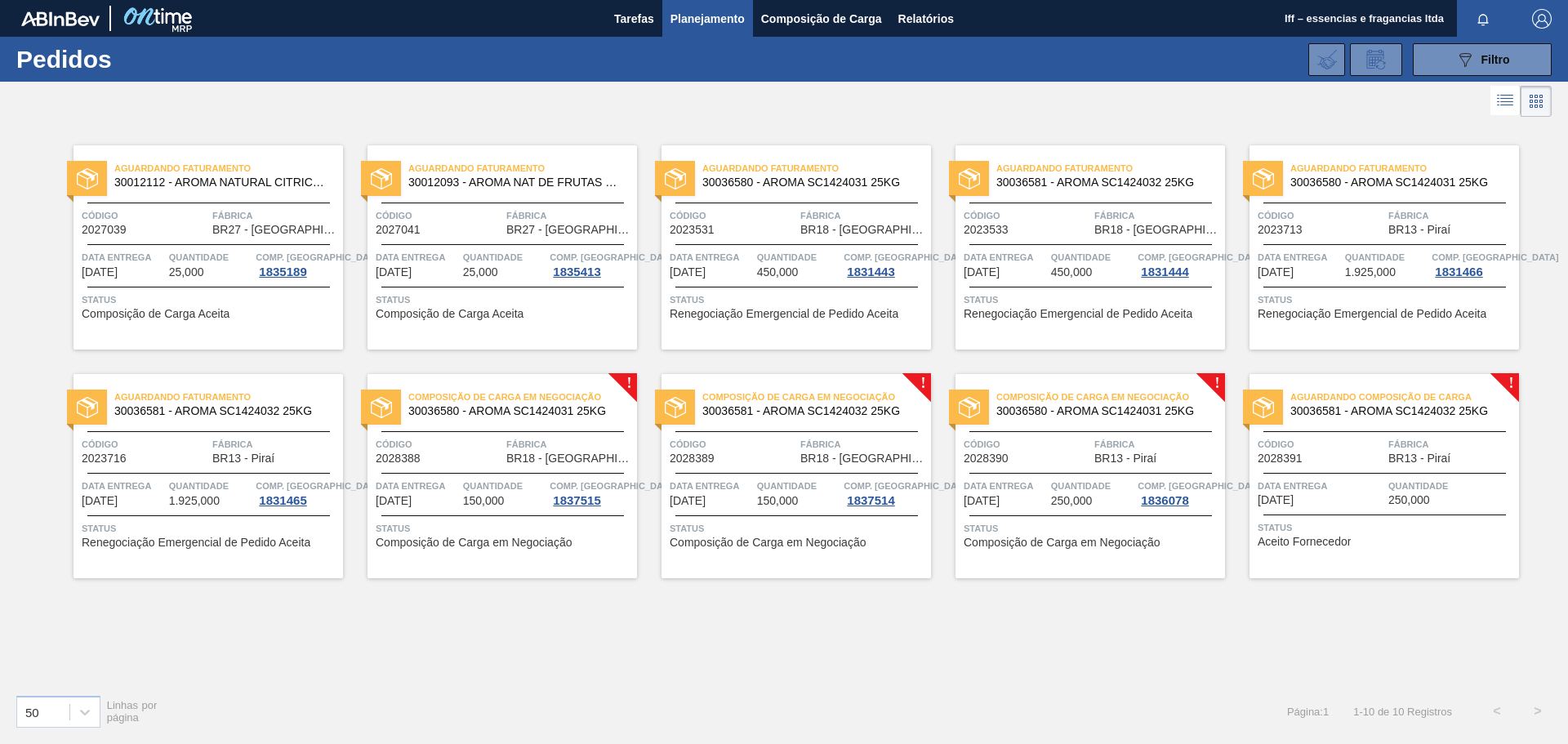
click at [1045, 449] on div "Aguardando Composição de Carga 30036581 - AROMA SC1424032 25KG Código 2028391 F…" at bounding box center [1384, 477] width 269 height 204
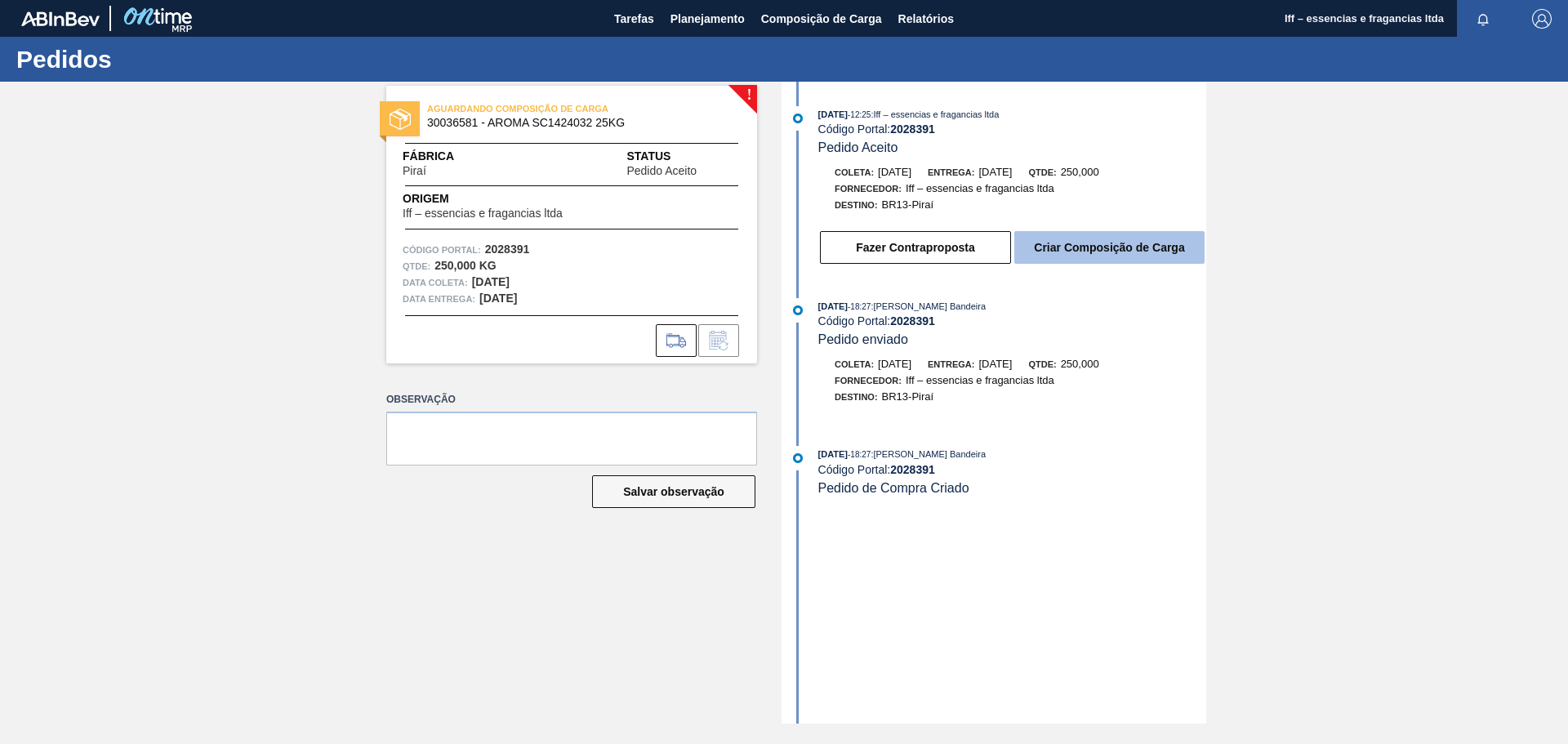
click at [1045, 242] on button "Criar Composição de Carga" at bounding box center [1109, 247] width 190 height 32
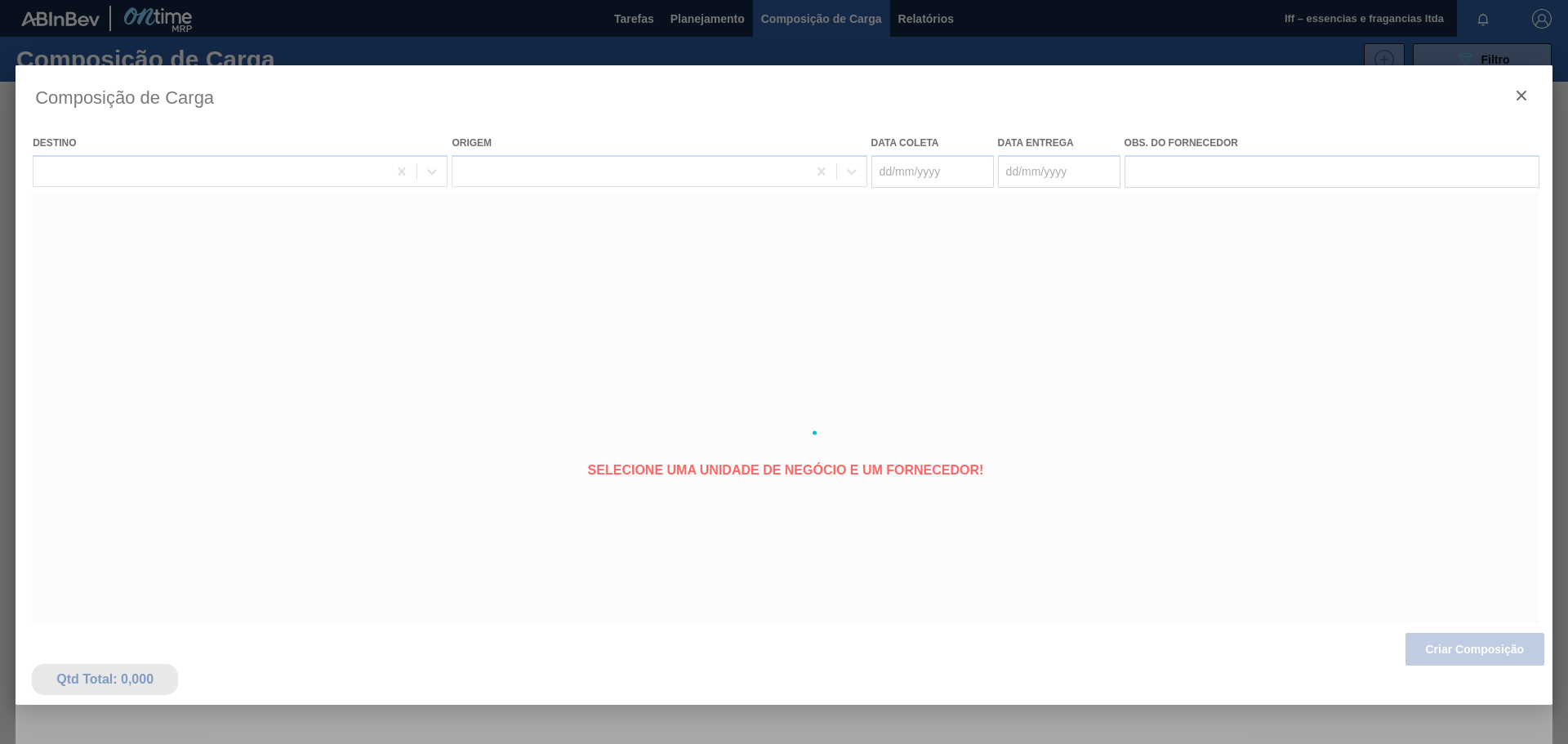
type coleta "[DATE]"
type entrega "[DATE]"
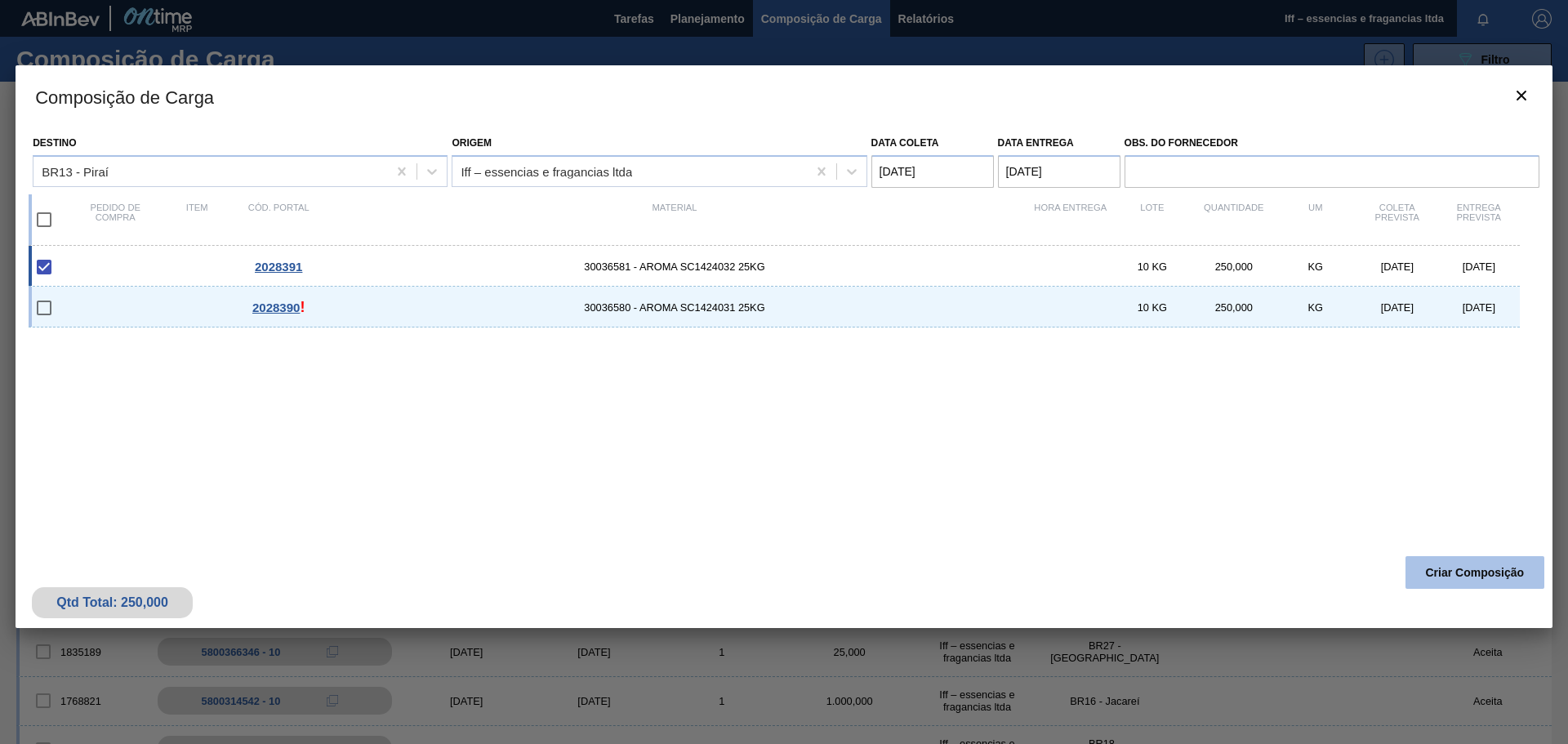
click at [1045, 449] on button "Criar Composição" at bounding box center [1474, 572] width 138 height 32
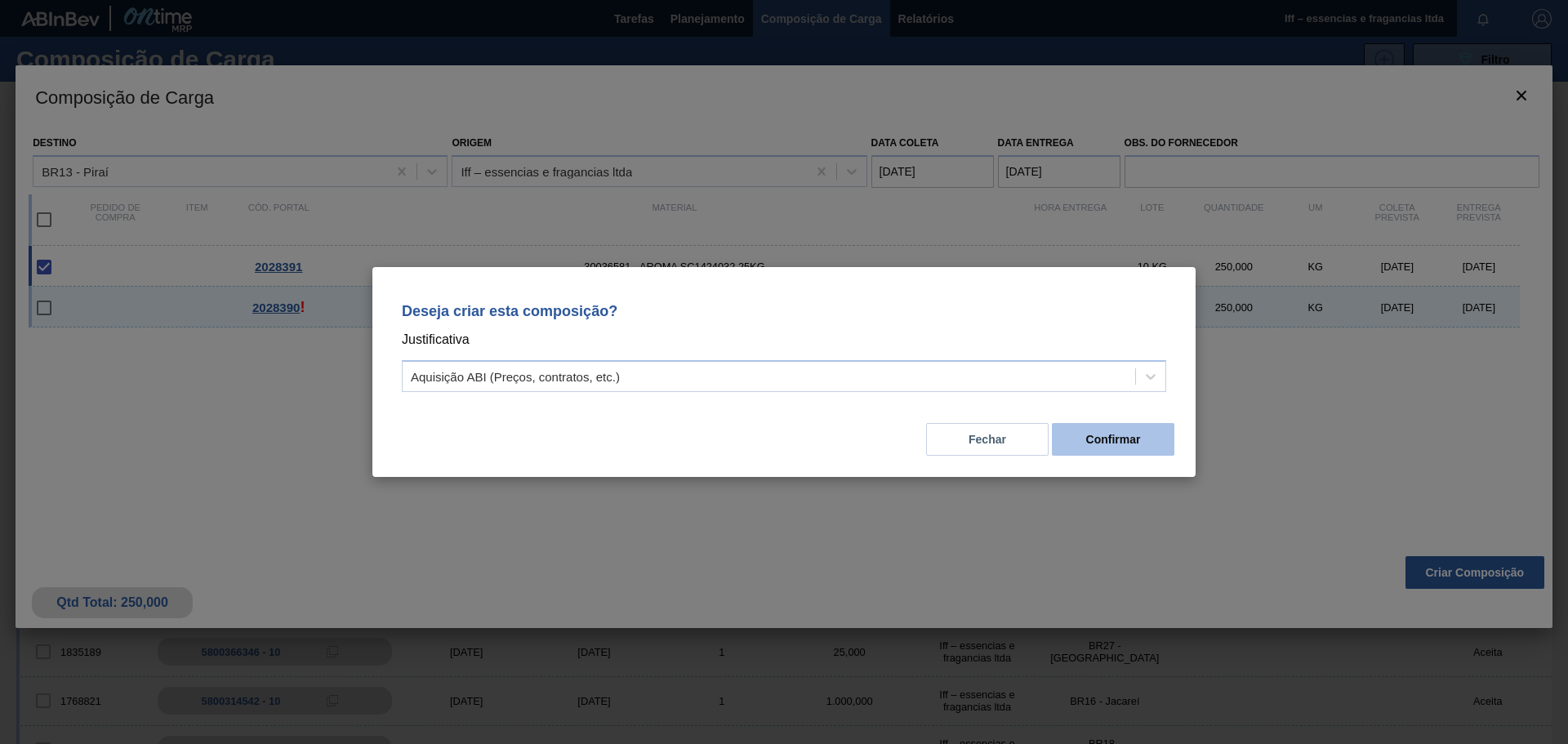
click at [1045, 437] on button "Confirmar" at bounding box center [1112, 439] width 122 height 32
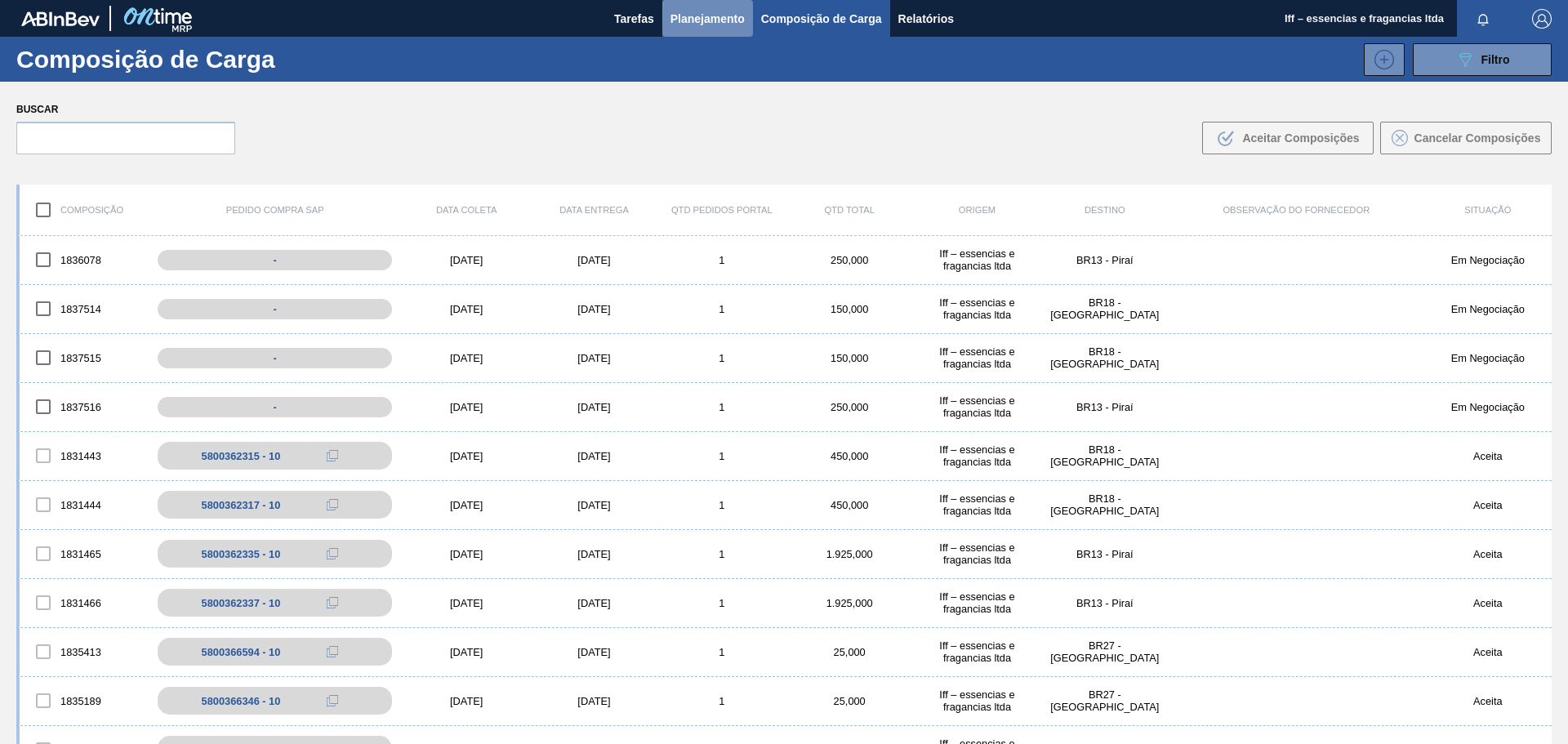
click at [705, 26] on button "Planejamento" at bounding box center [707, 18] width 91 height 36
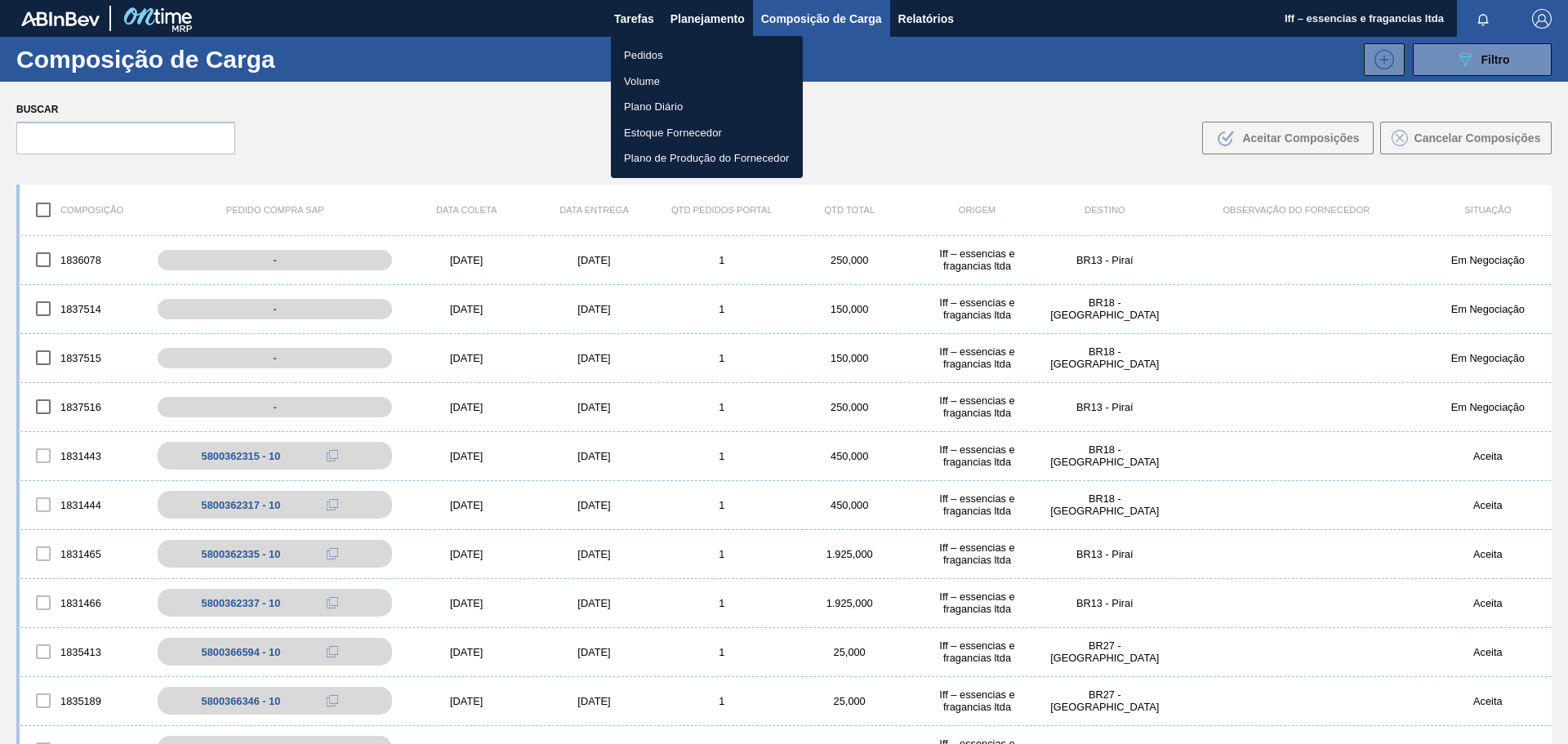
click at [672, 62] on li "Pedidos" at bounding box center [707, 54] width 192 height 26
